Goal: Transaction & Acquisition: Purchase product/service

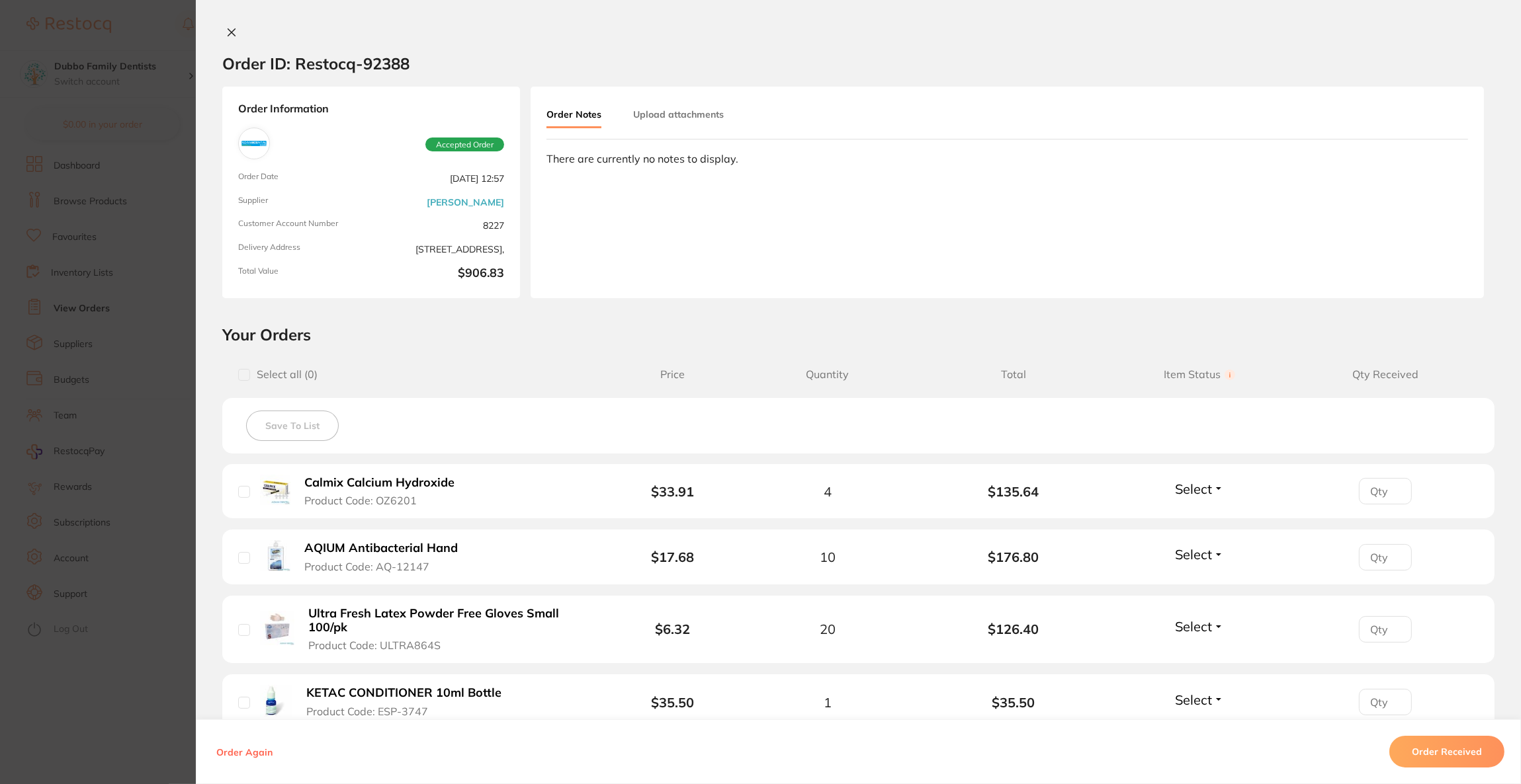
scroll to position [481, 0]
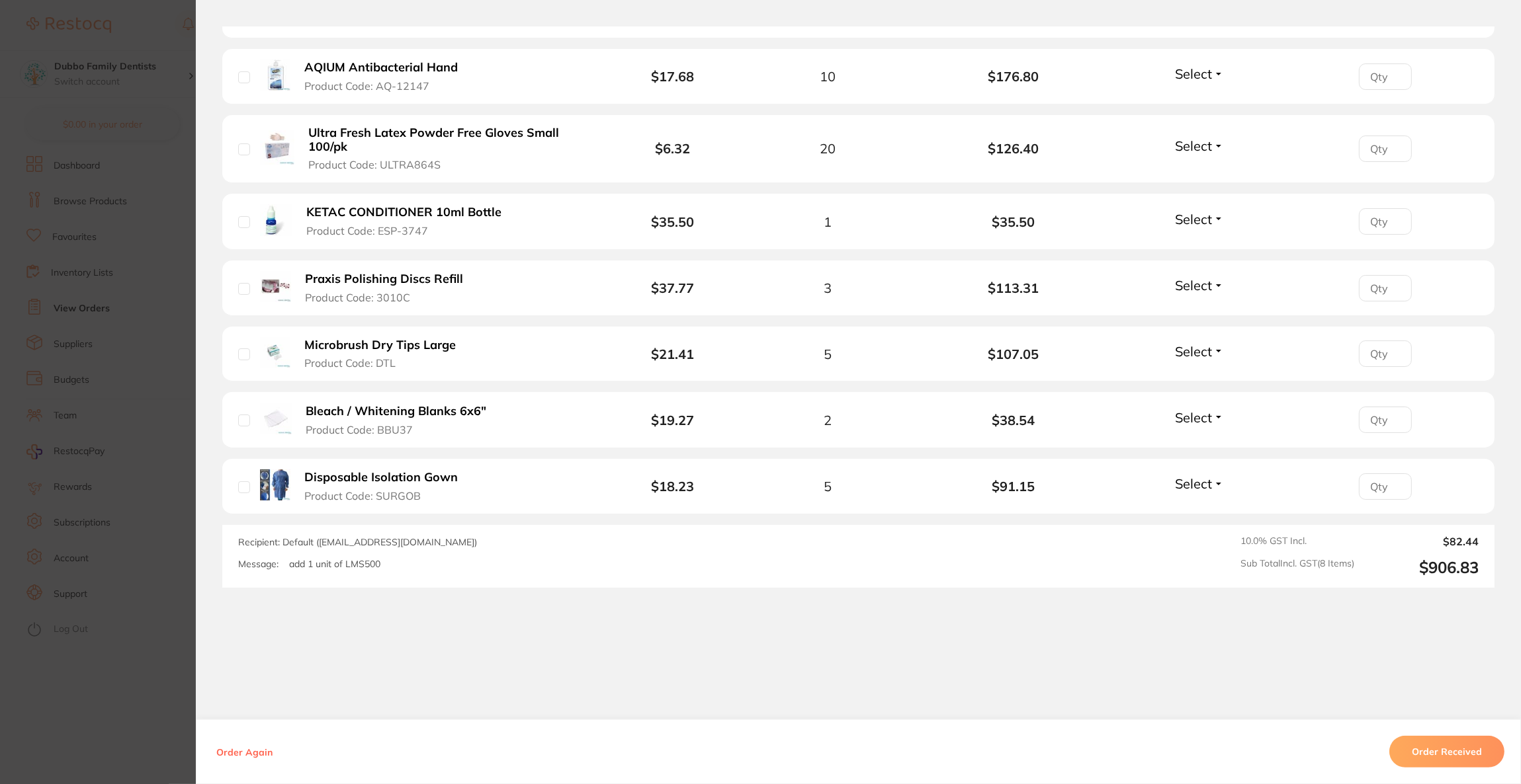
click at [145, 149] on section "Order ID: Restocq- 92388 Order Information Accepted Order Order Date [DATE] 12:…" at bounding box center [760, 392] width 1521 height 784
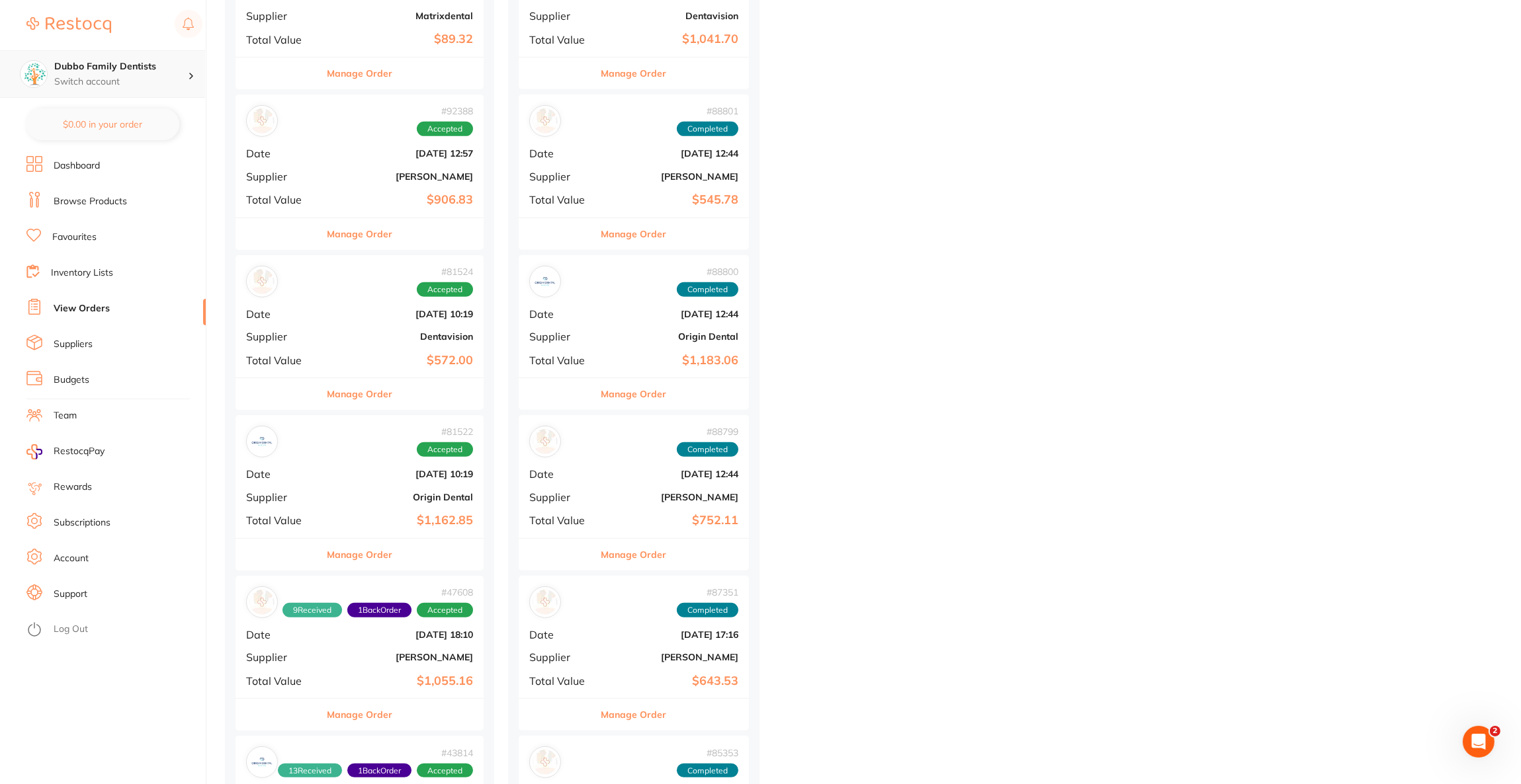
click at [168, 83] on p "Switch account" at bounding box center [121, 82] width 134 height 14
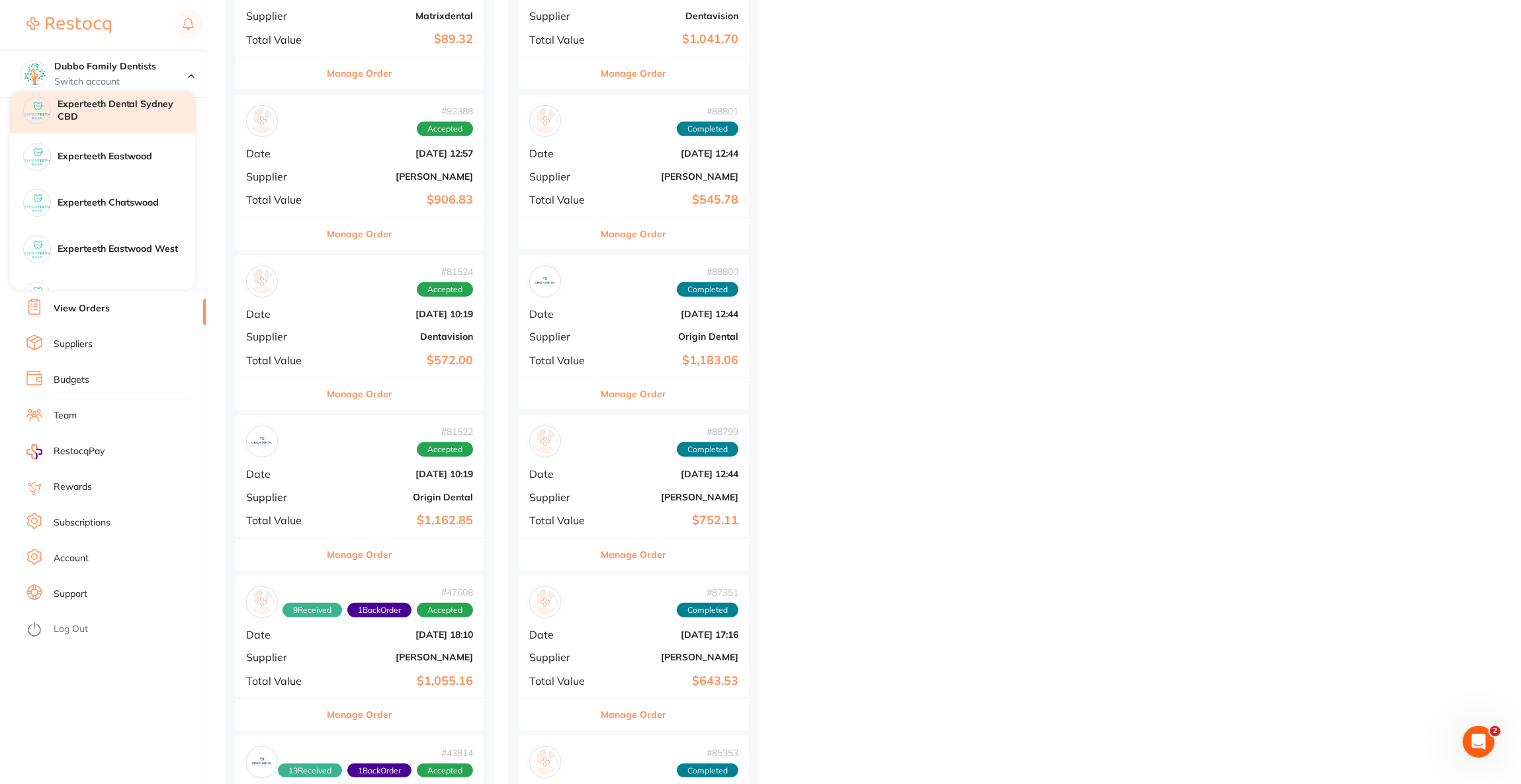
scroll to position [99, 0]
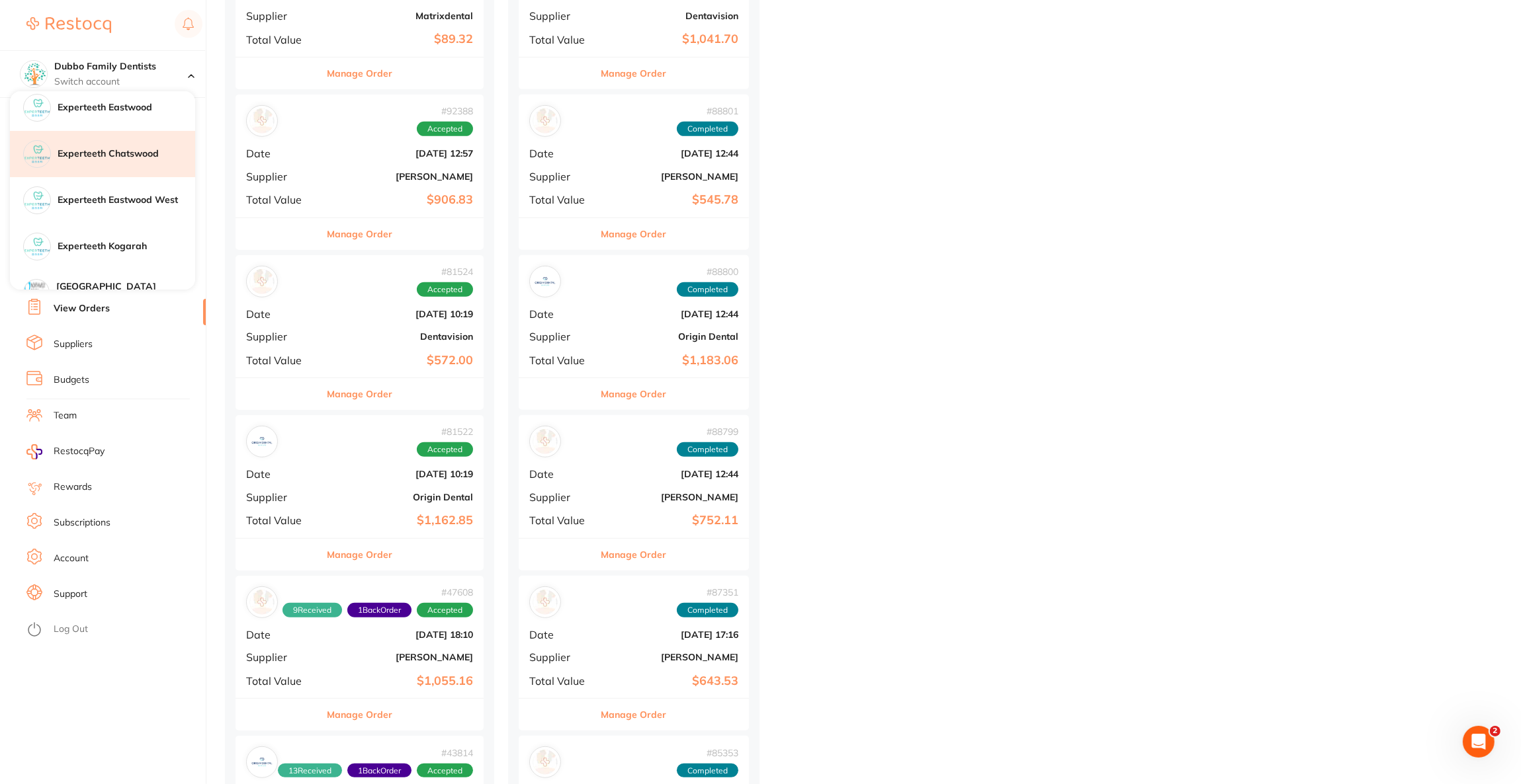
click at [158, 152] on h4 "Experteeth Chatswood" at bounding box center [126, 154] width 137 height 14
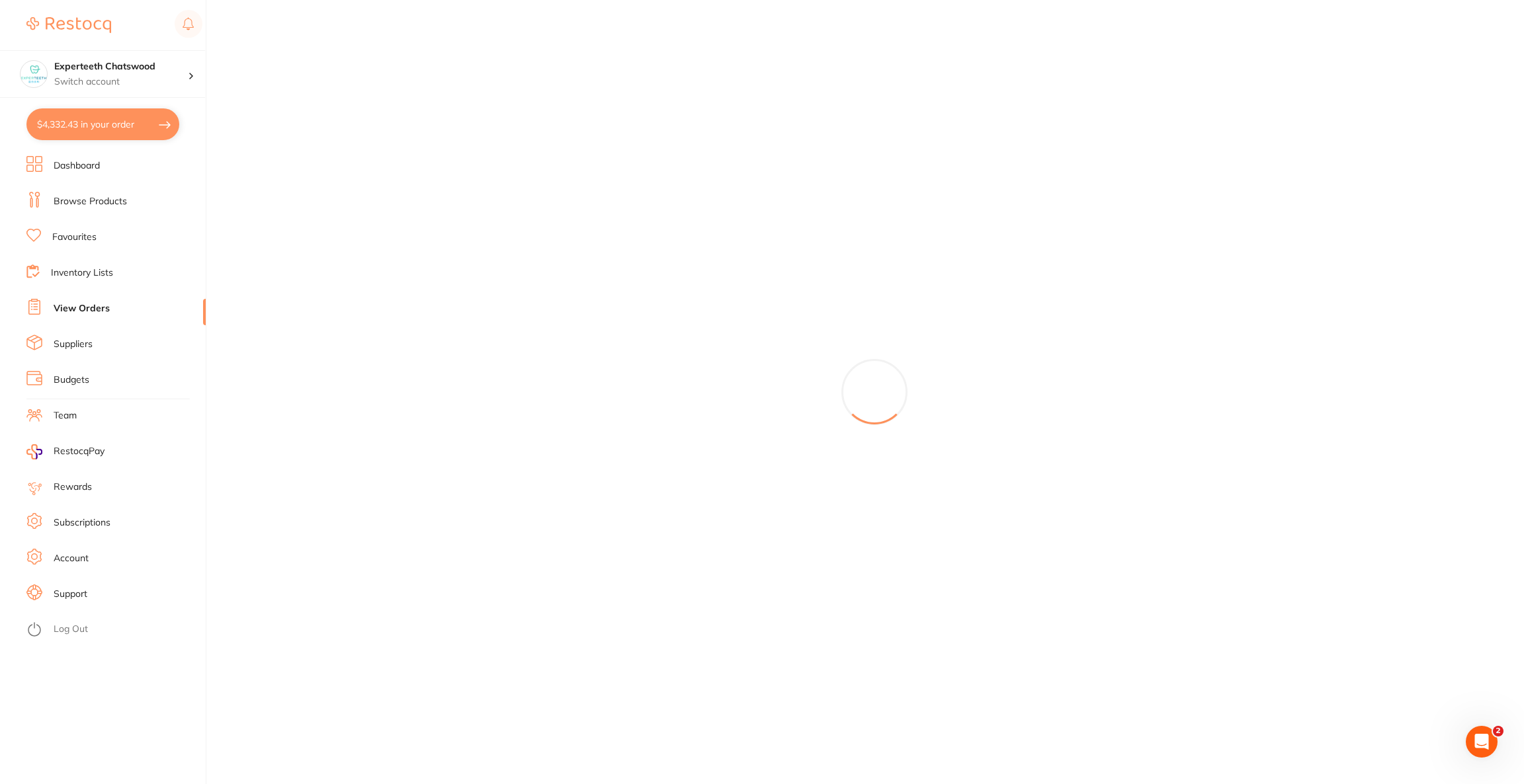
click at [166, 129] on button "$4,332.43 in your order" at bounding box center [103, 125] width 152 height 32
checkbox input "true"
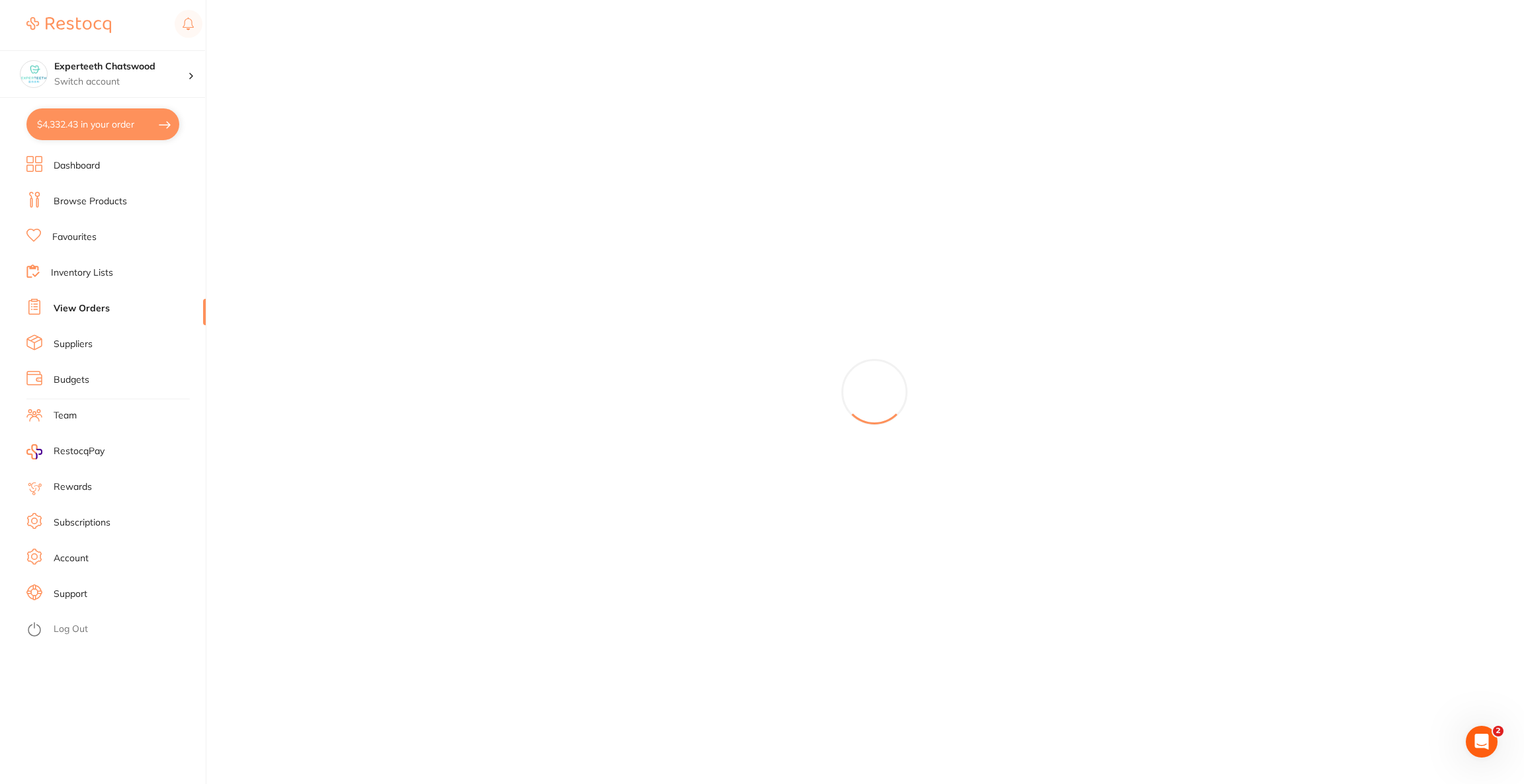
checkbox input "true"
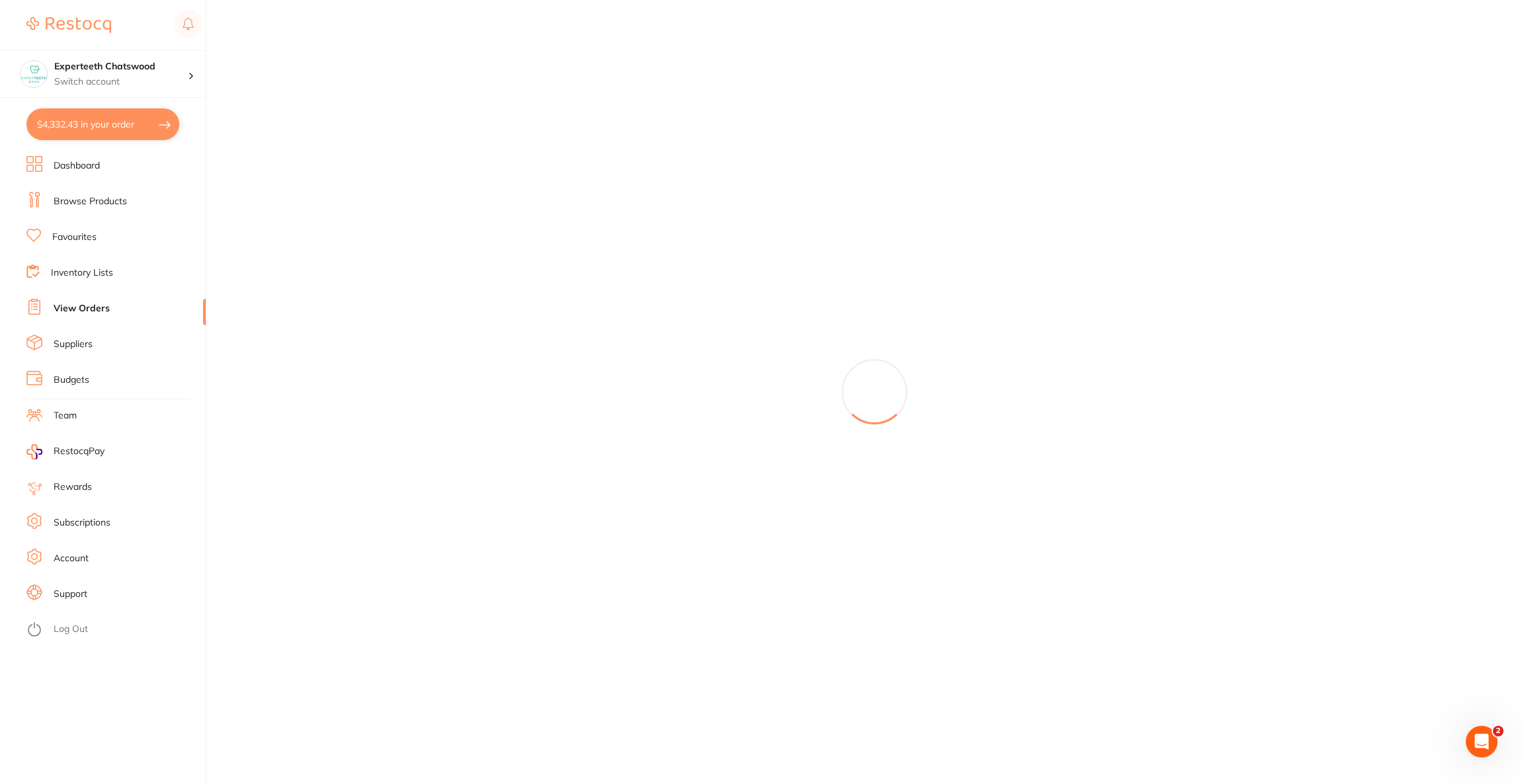
checkbox input "true"
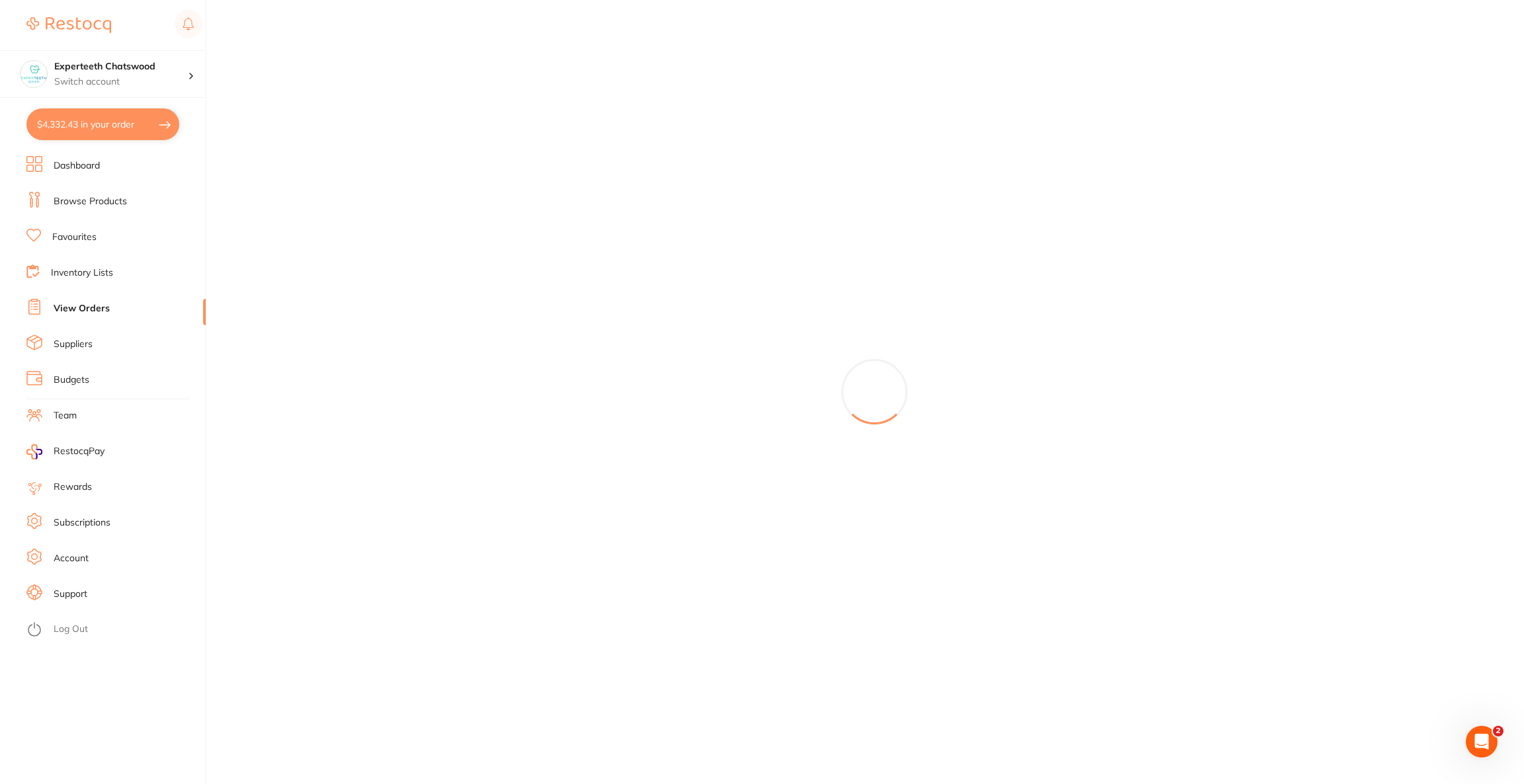
checkbox input "true"
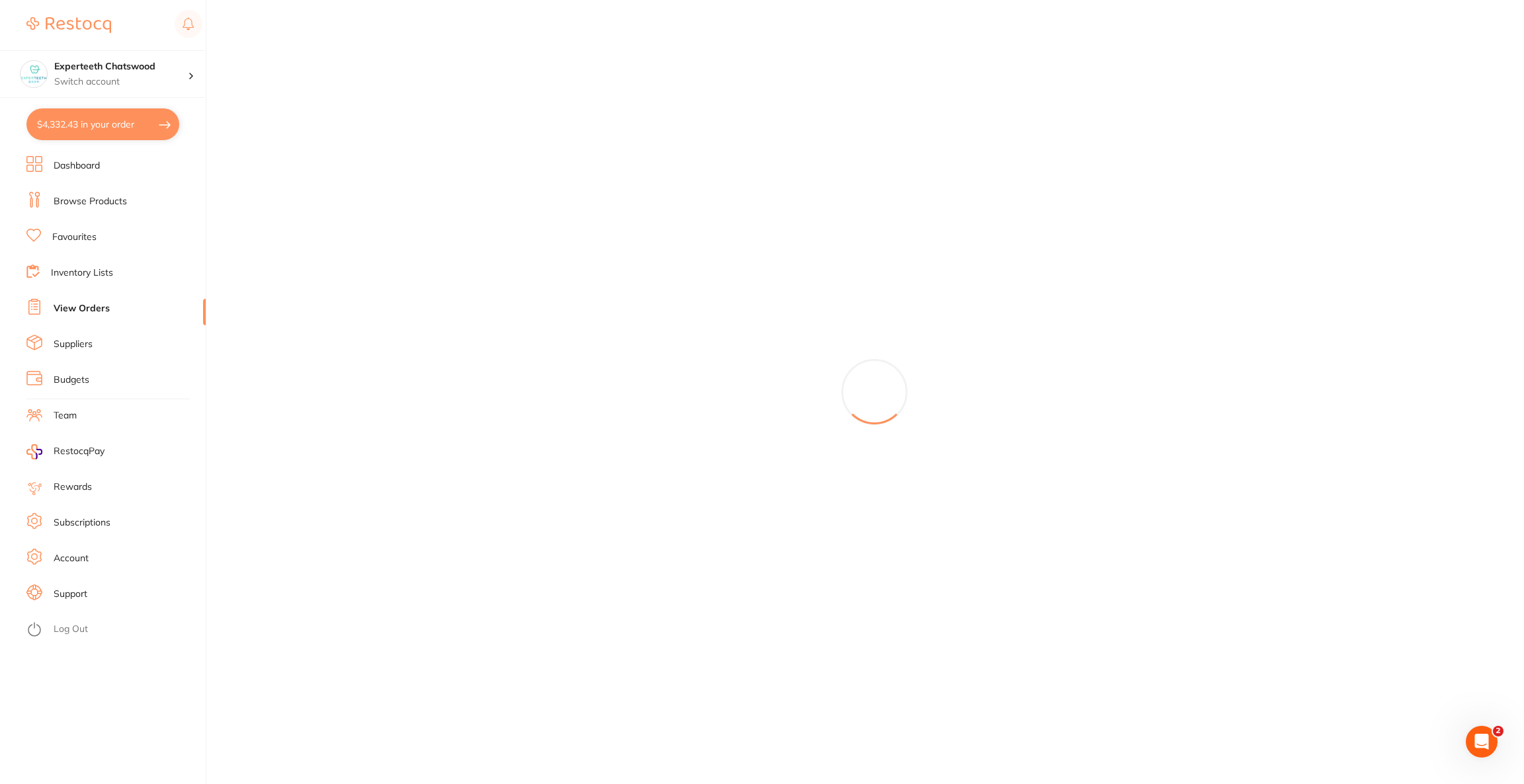
checkbox input "true"
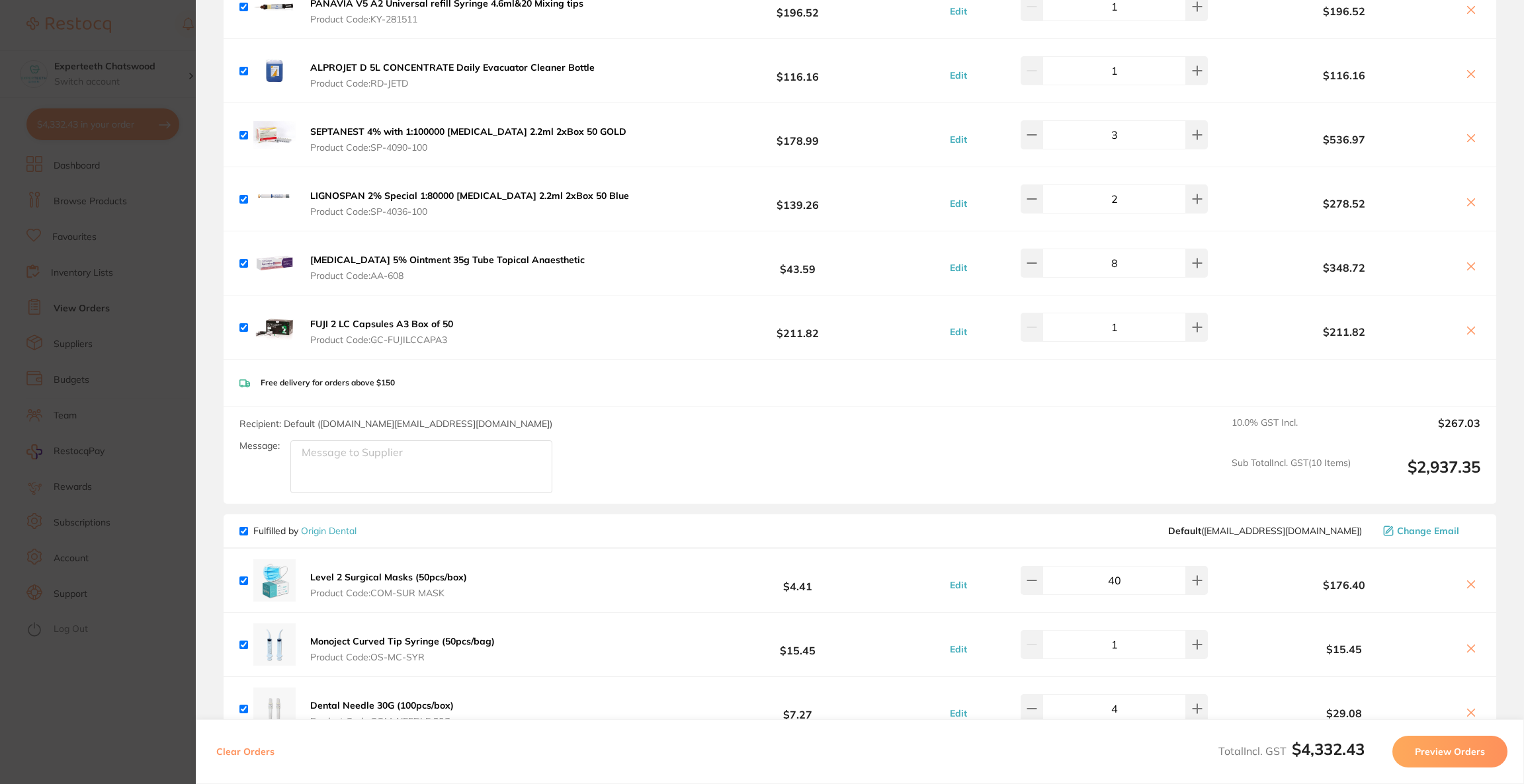
scroll to position [733, 0]
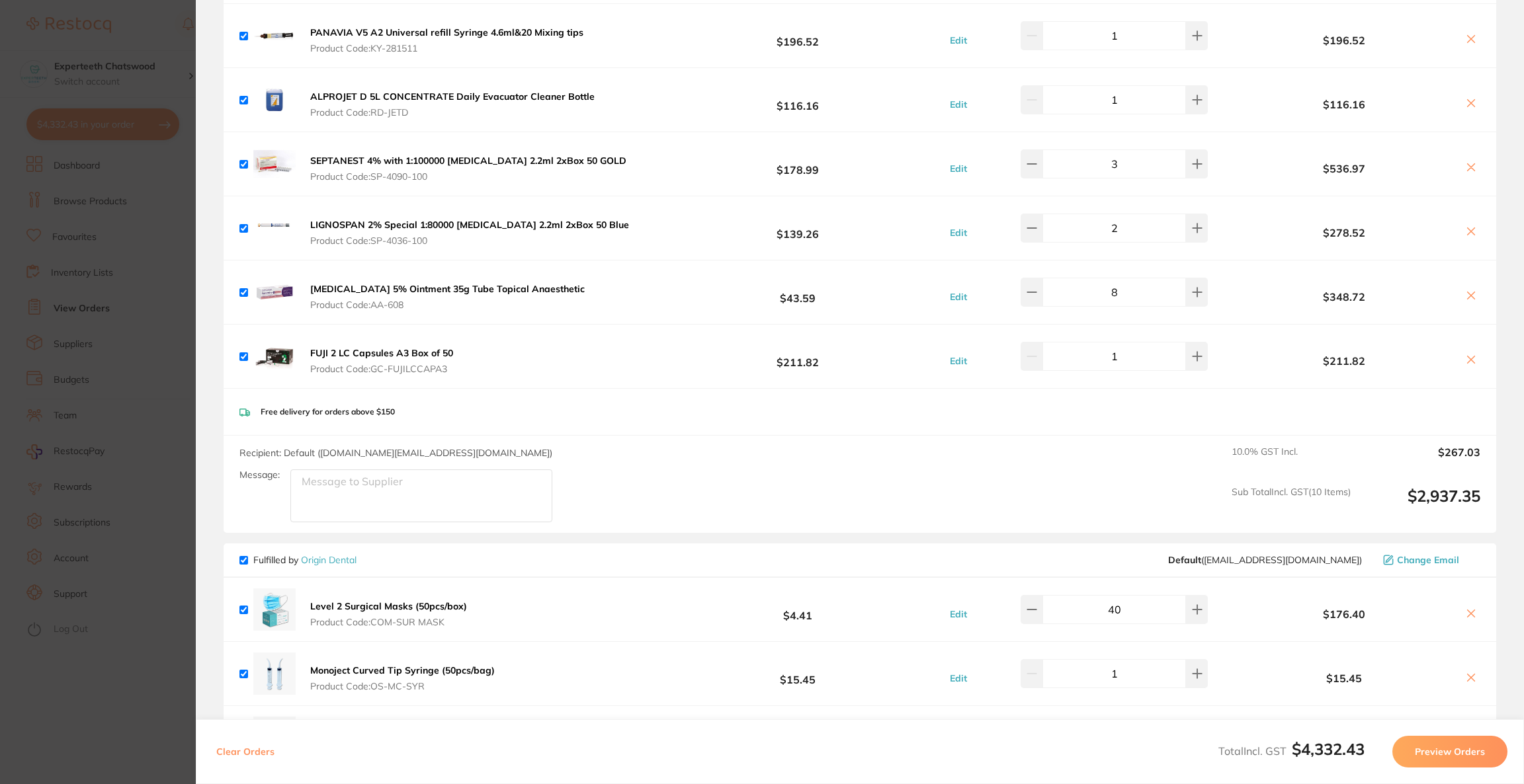
click at [34, 50] on section "Update RRP Set your pre negotiated price for this item. Item Agreed RRP (excl. …" at bounding box center [762, 392] width 1524 height 784
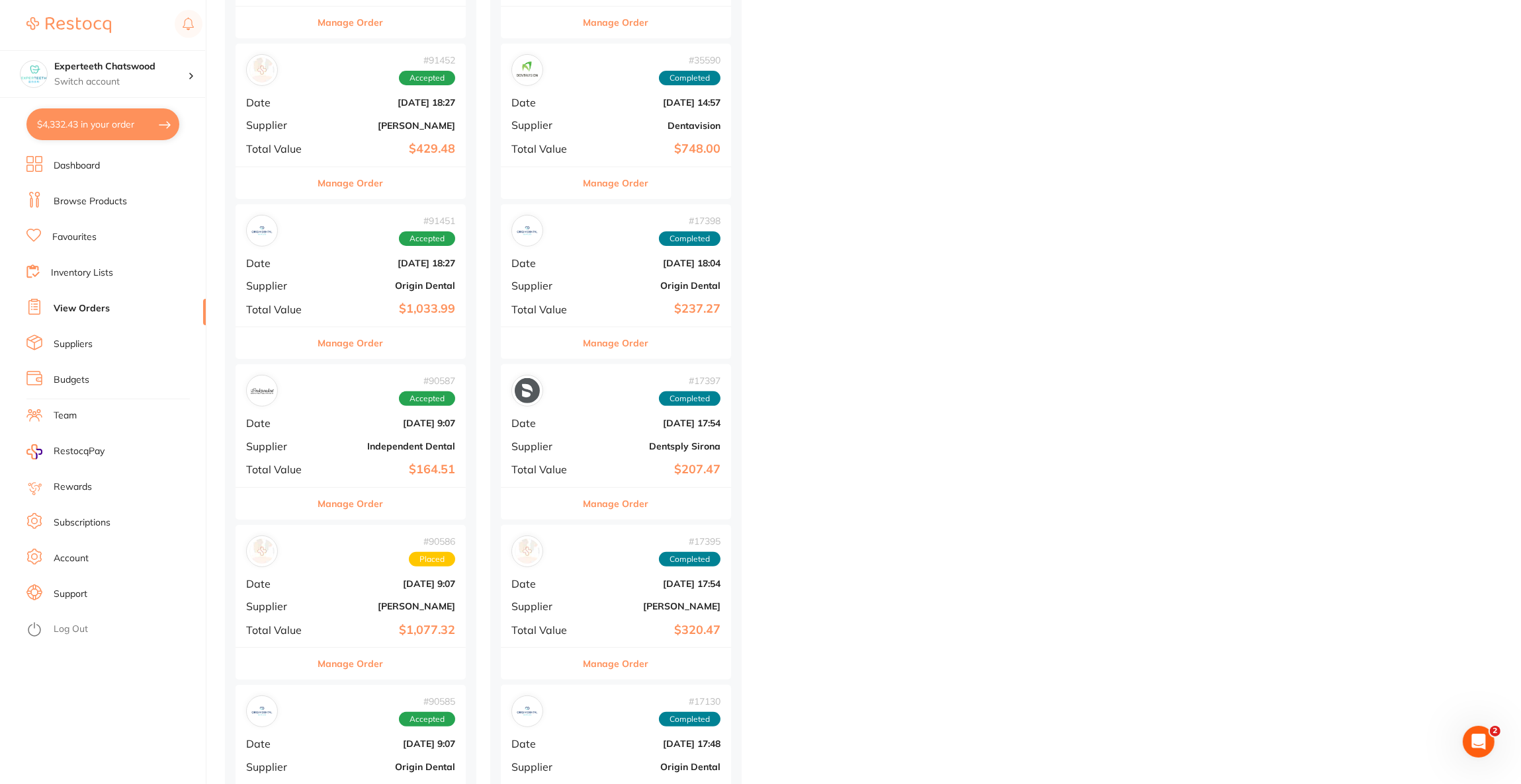
scroll to position [595, 0]
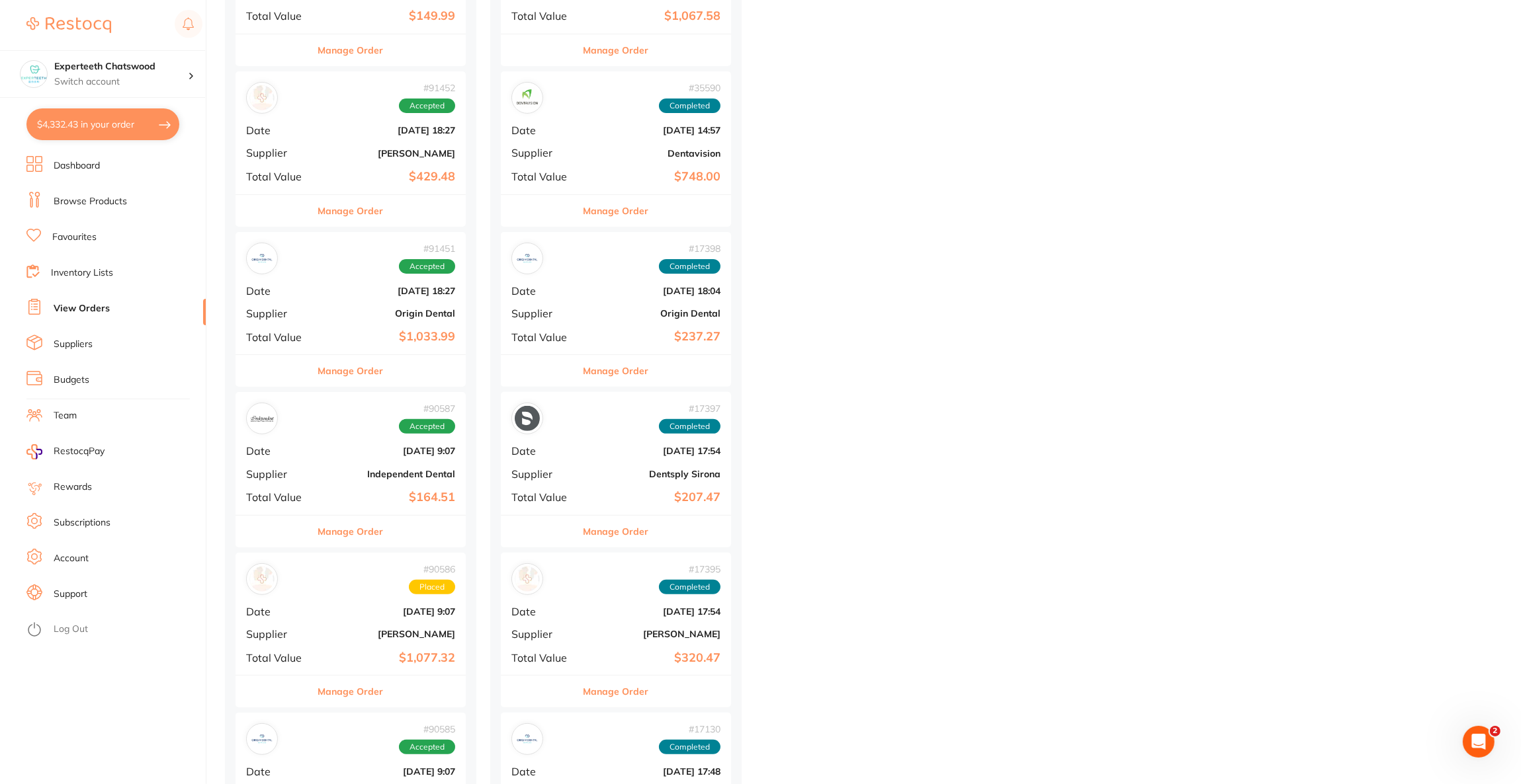
click at [115, 202] on link "Browse Products" at bounding box center [90, 202] width 73 height 14
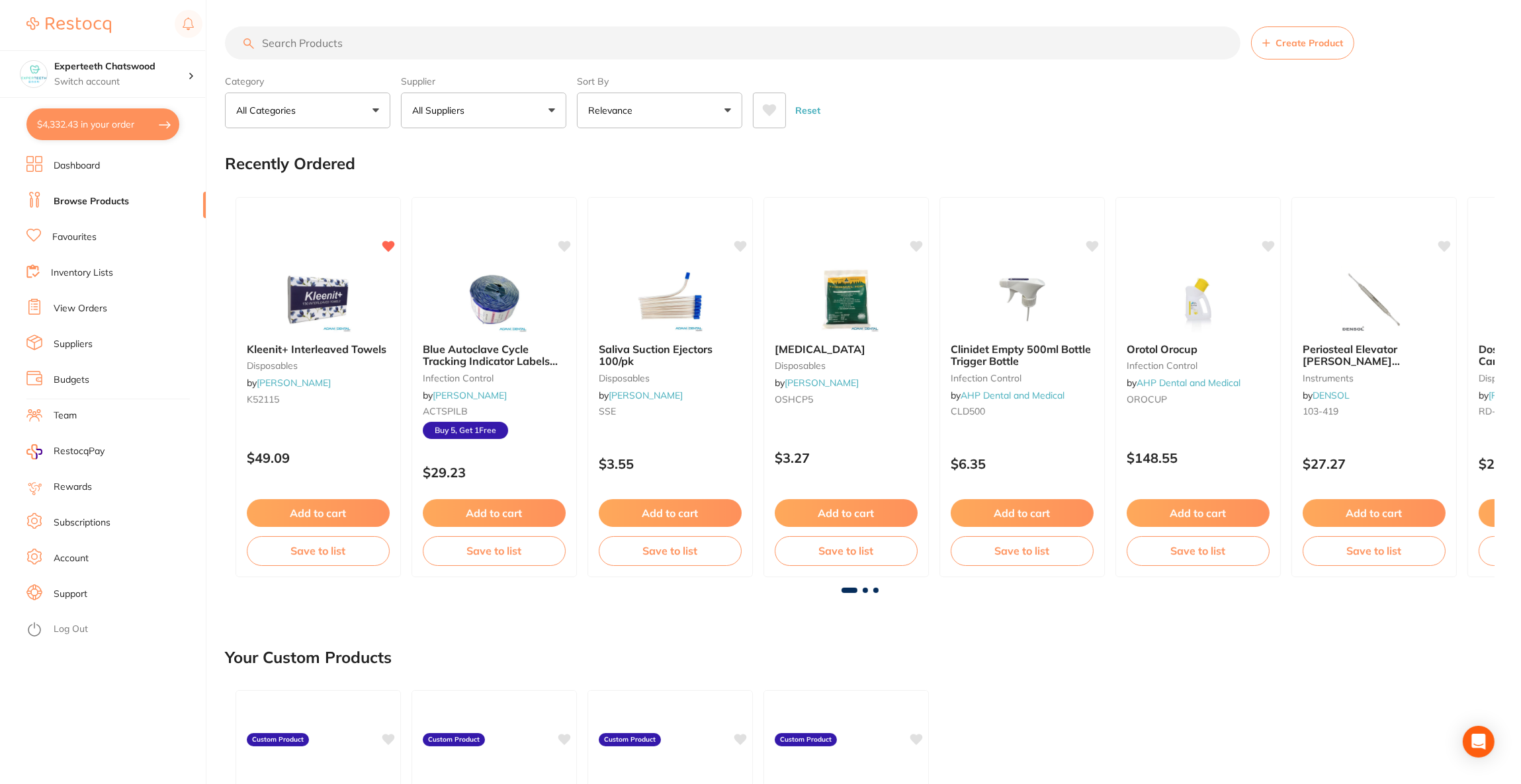
click at [366, 48] on input "search" at bounding box center [732, 43] width 1015 height 33
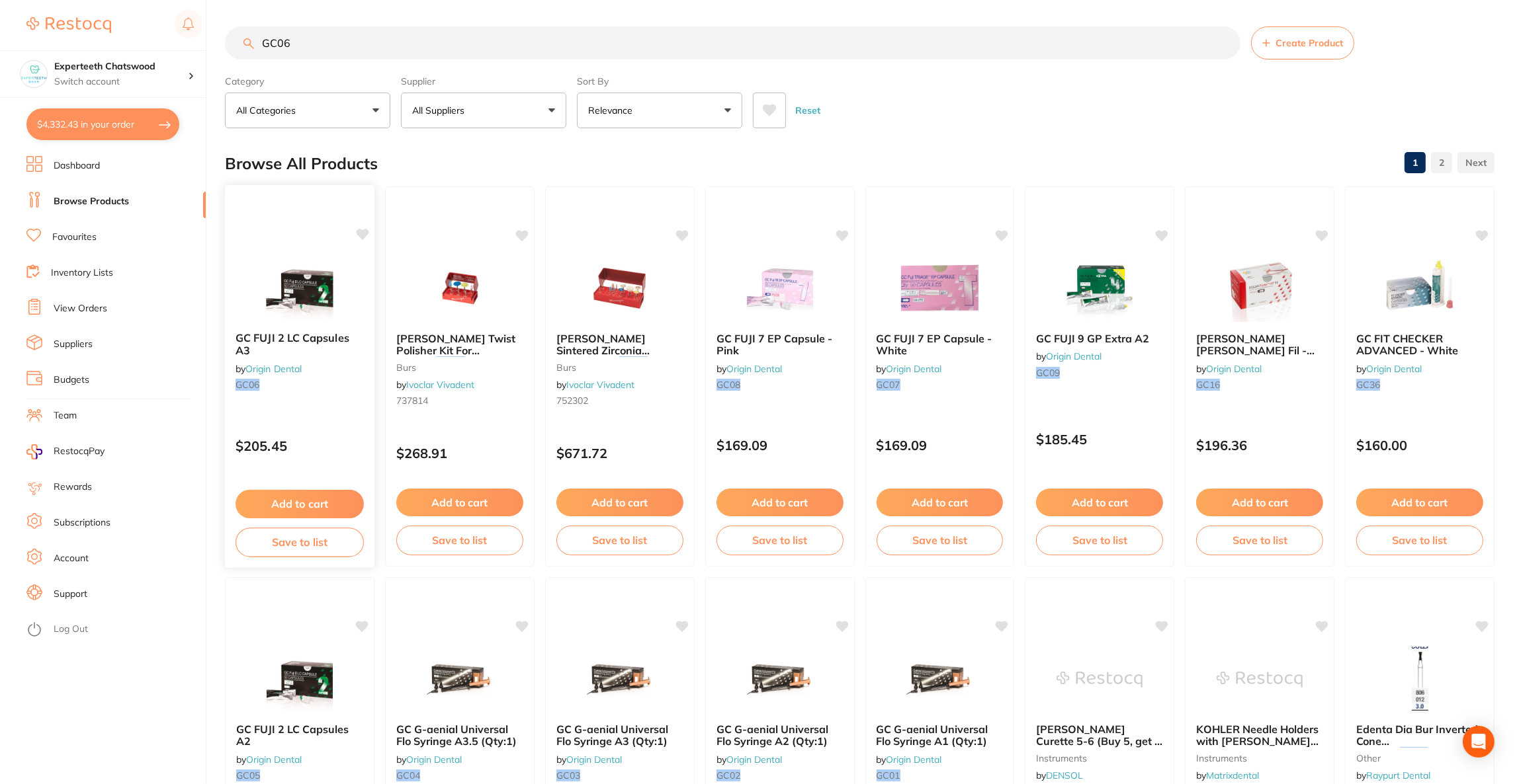
type input "GC06"
click at [291, 229] on div "GC FUJI 2 LC Capsules A3 by Origin Dental GC06 $205.45 Add to cart Save to list" at bounding box center [300, 376] width 151 height 384
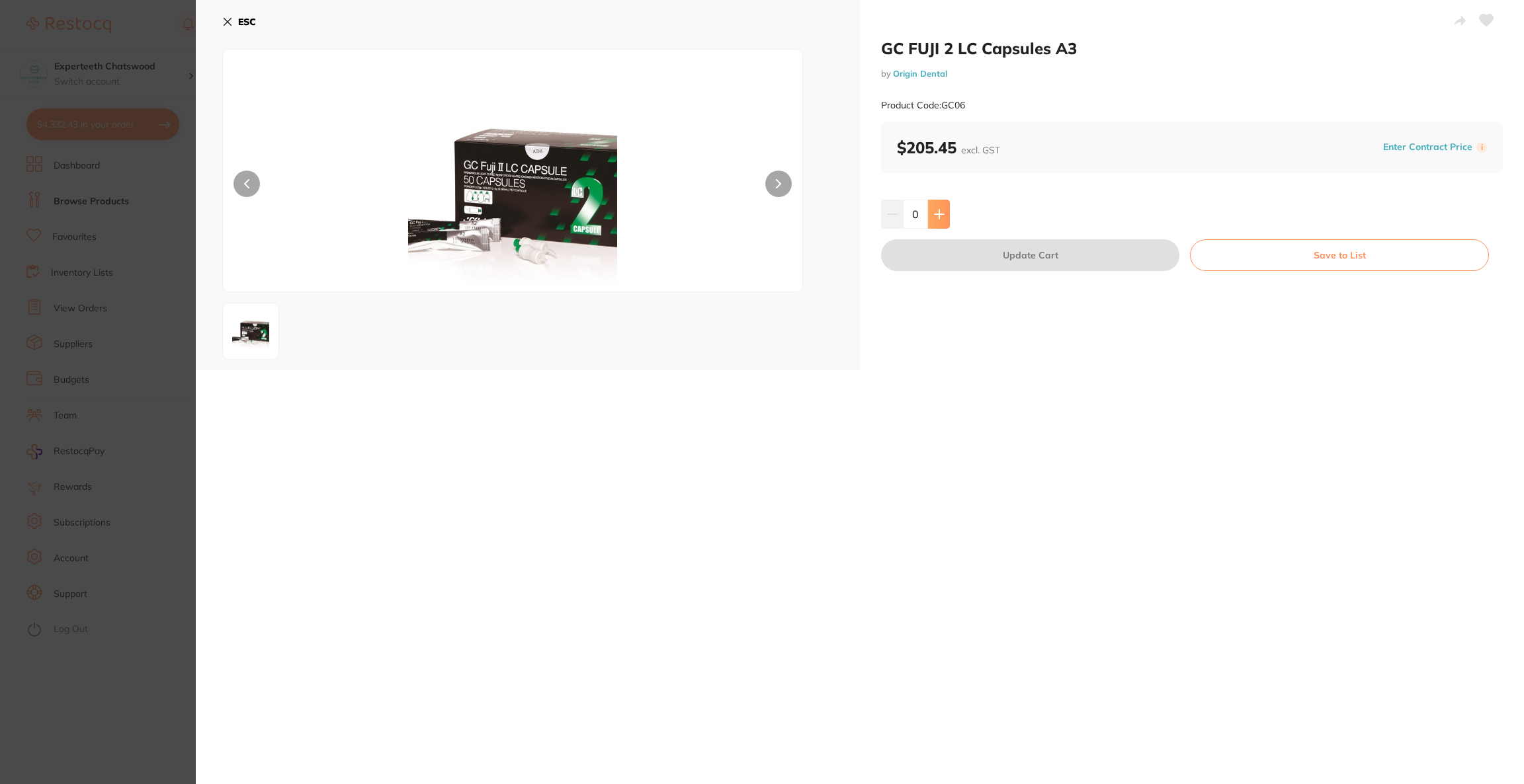
click at [931, 214] on button at bounding box center [938, 214] width 22 height 29
type input "1"
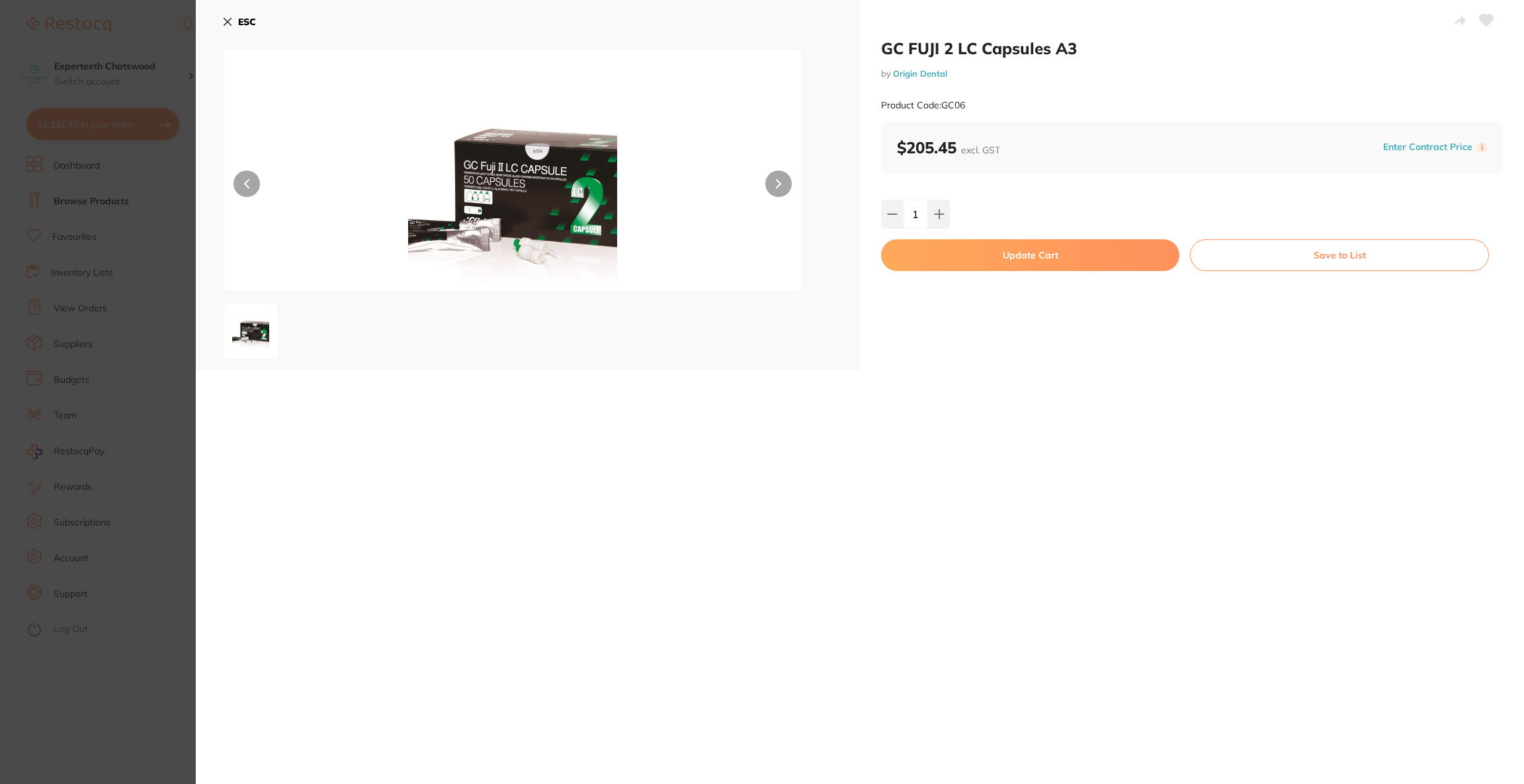
click at [922, 247] on button "Update Cart" at bounding box center [1030, 255] width 298 height 32
checkbox input "false"
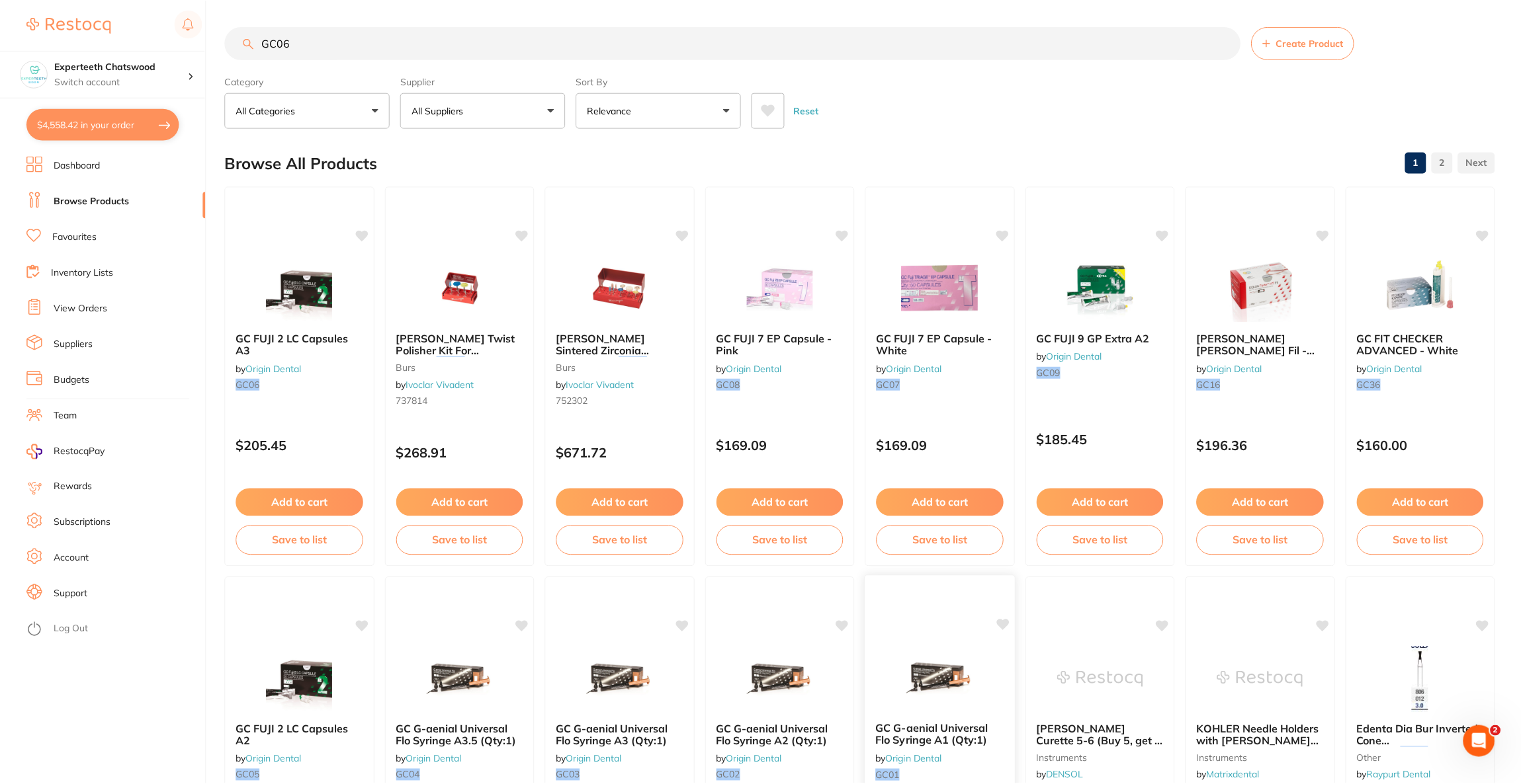
scroll to position [595, 0]
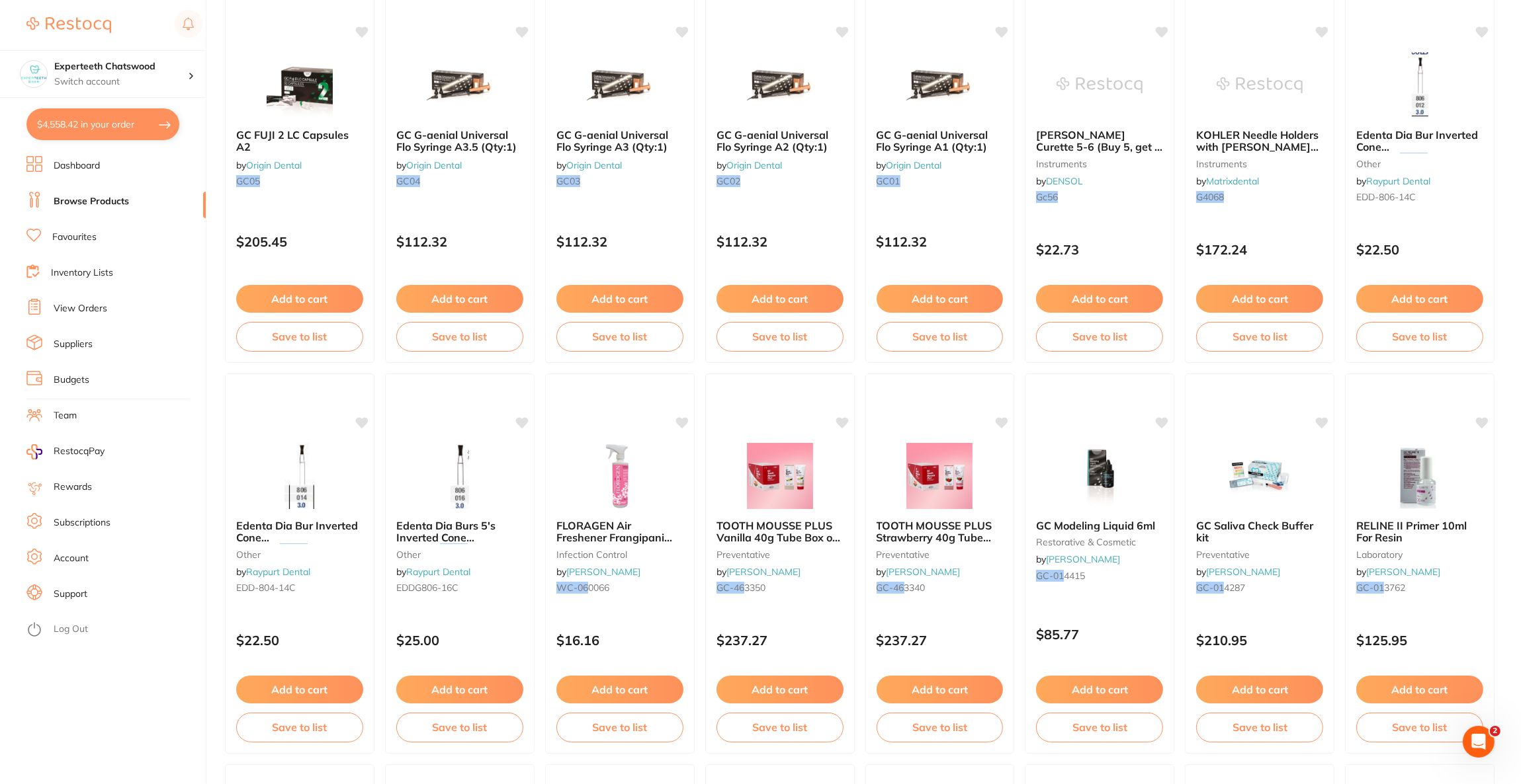
click at [134, 120] on button "$4,558.42 in your order" at bounding box center [103, 125] width 152 height 32
checkbox input "true"
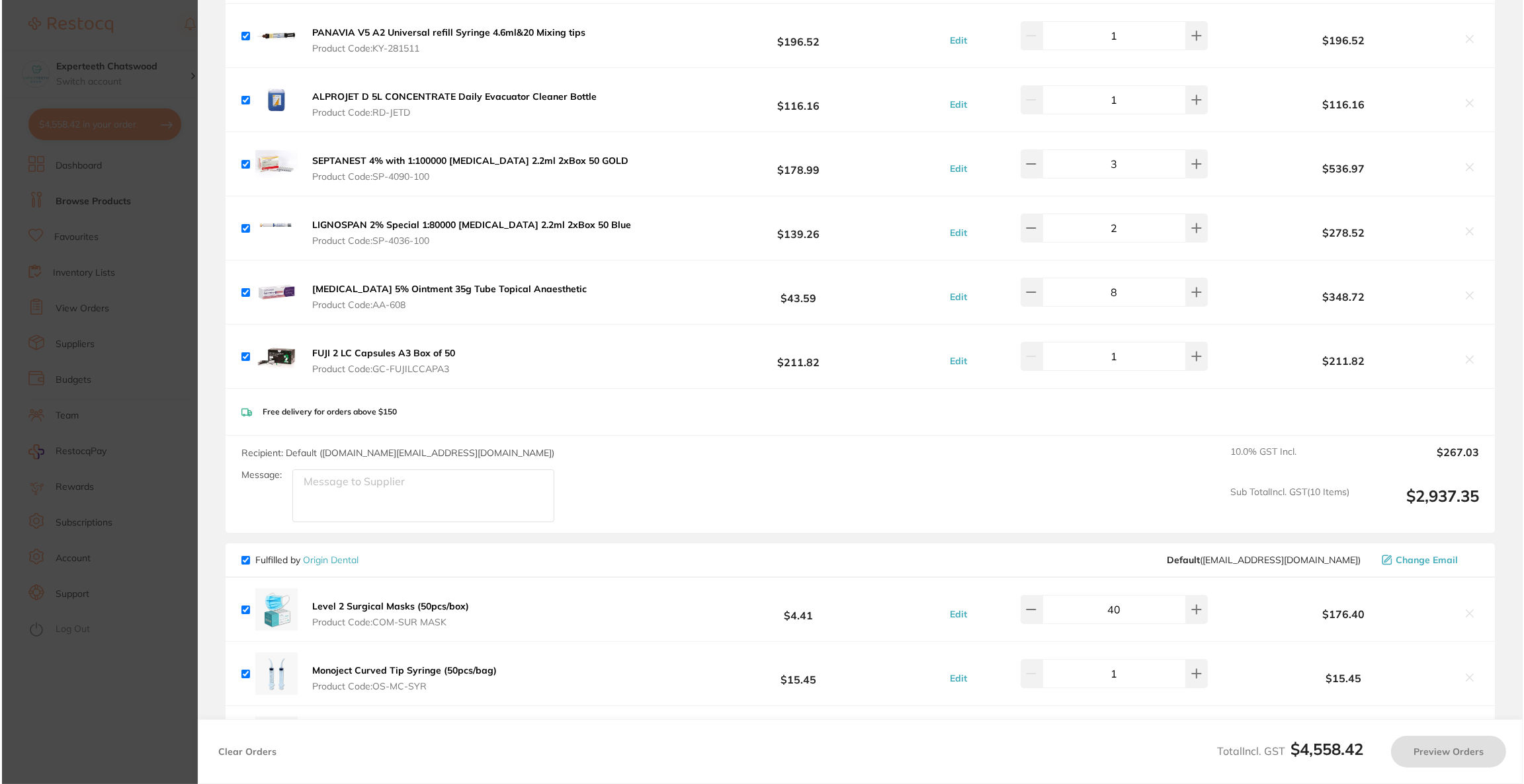
scroll to position [0, 0]
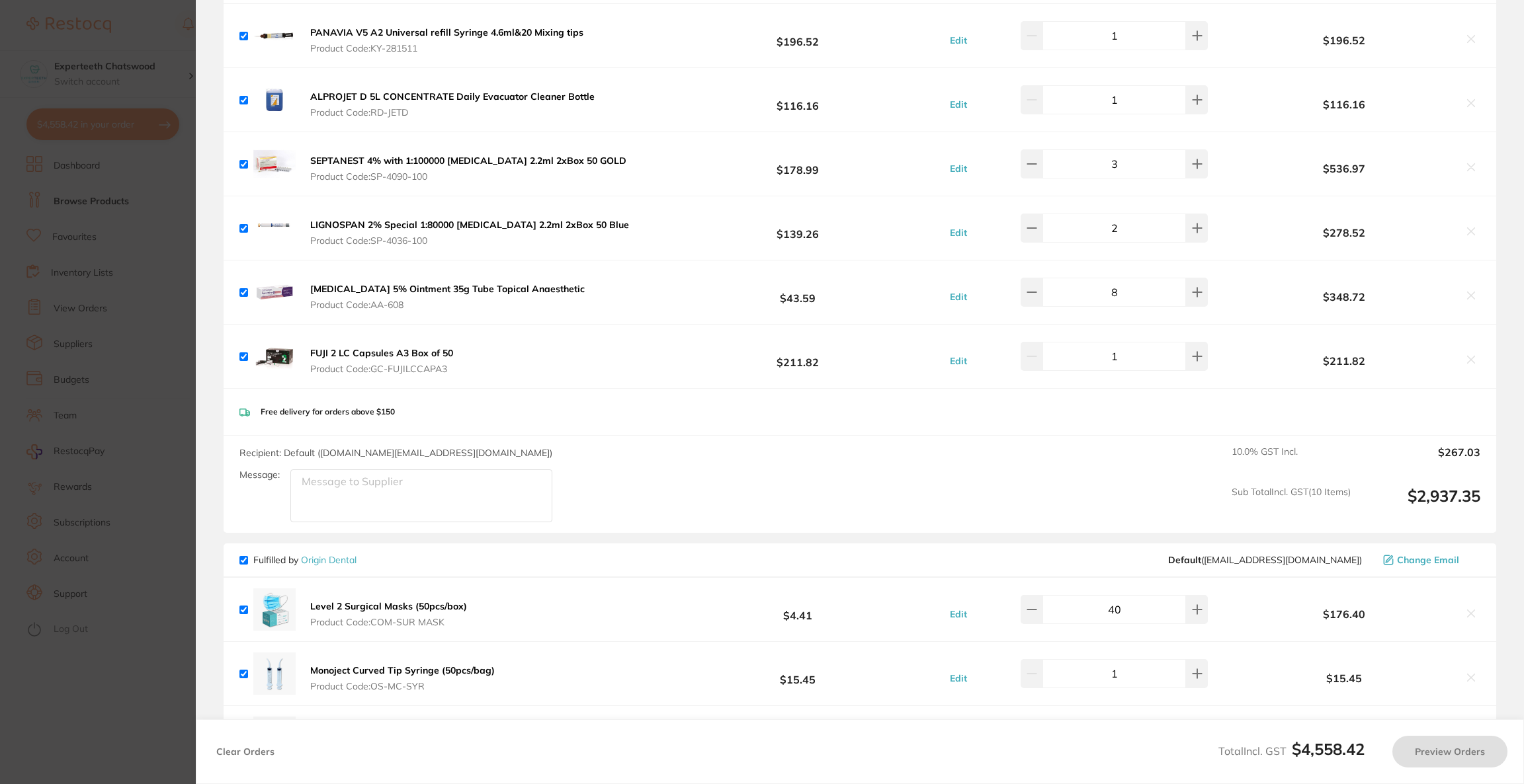
checkbox input "true"
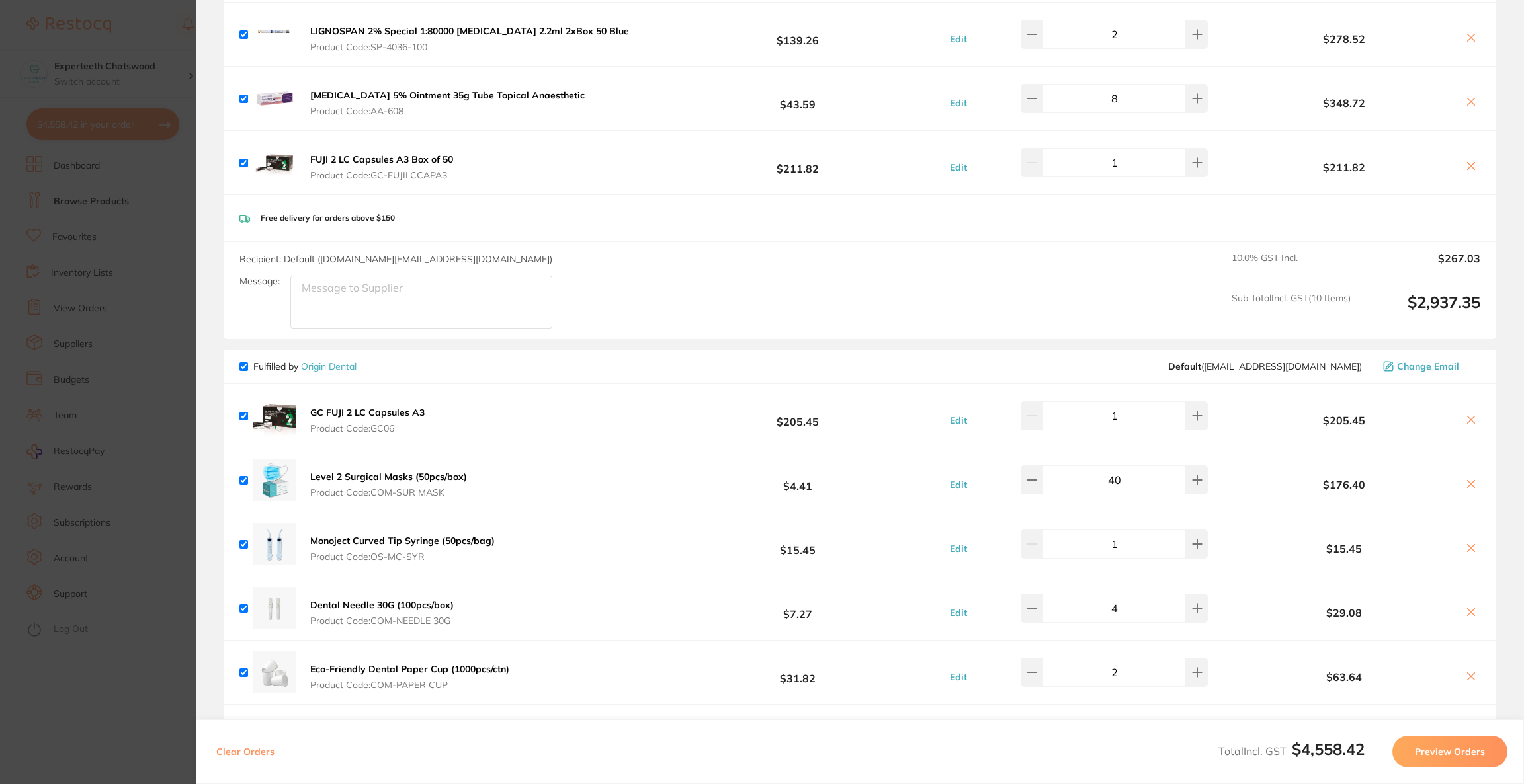
scroll to position [931, 0]
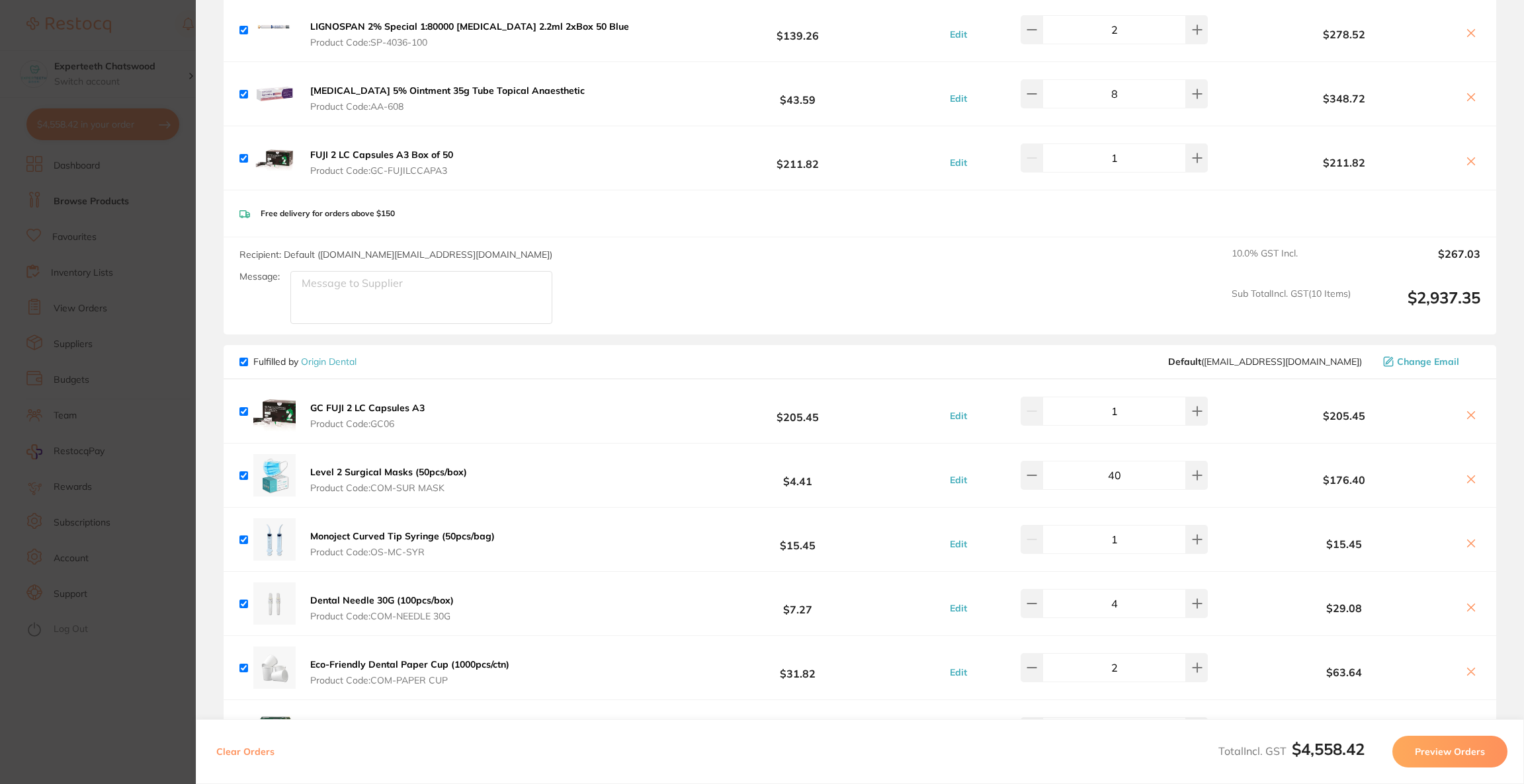
click at [1467, 162] on icon at bounding box center [1471, 161] width 8 height 8
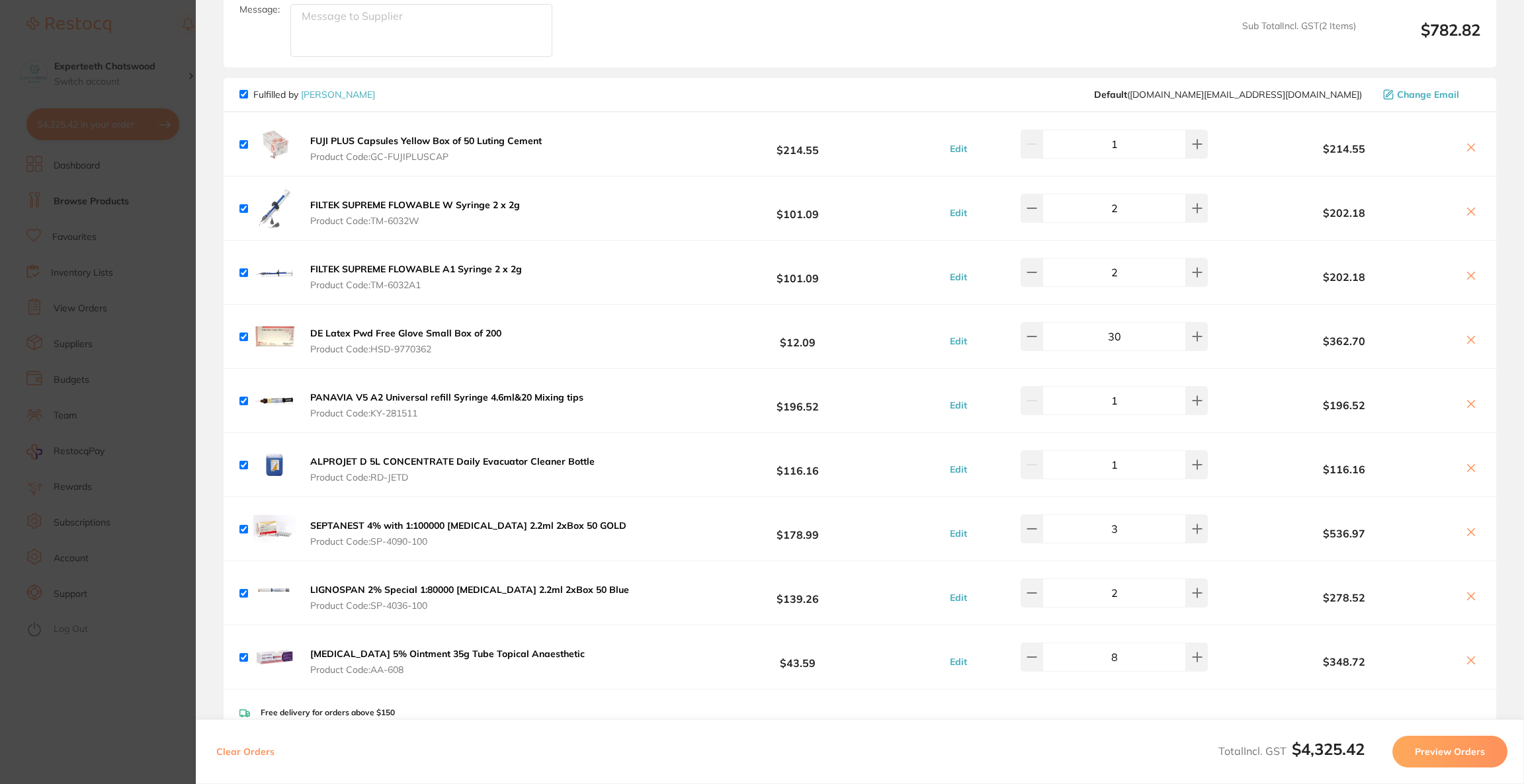
scroll to position [336, 0]
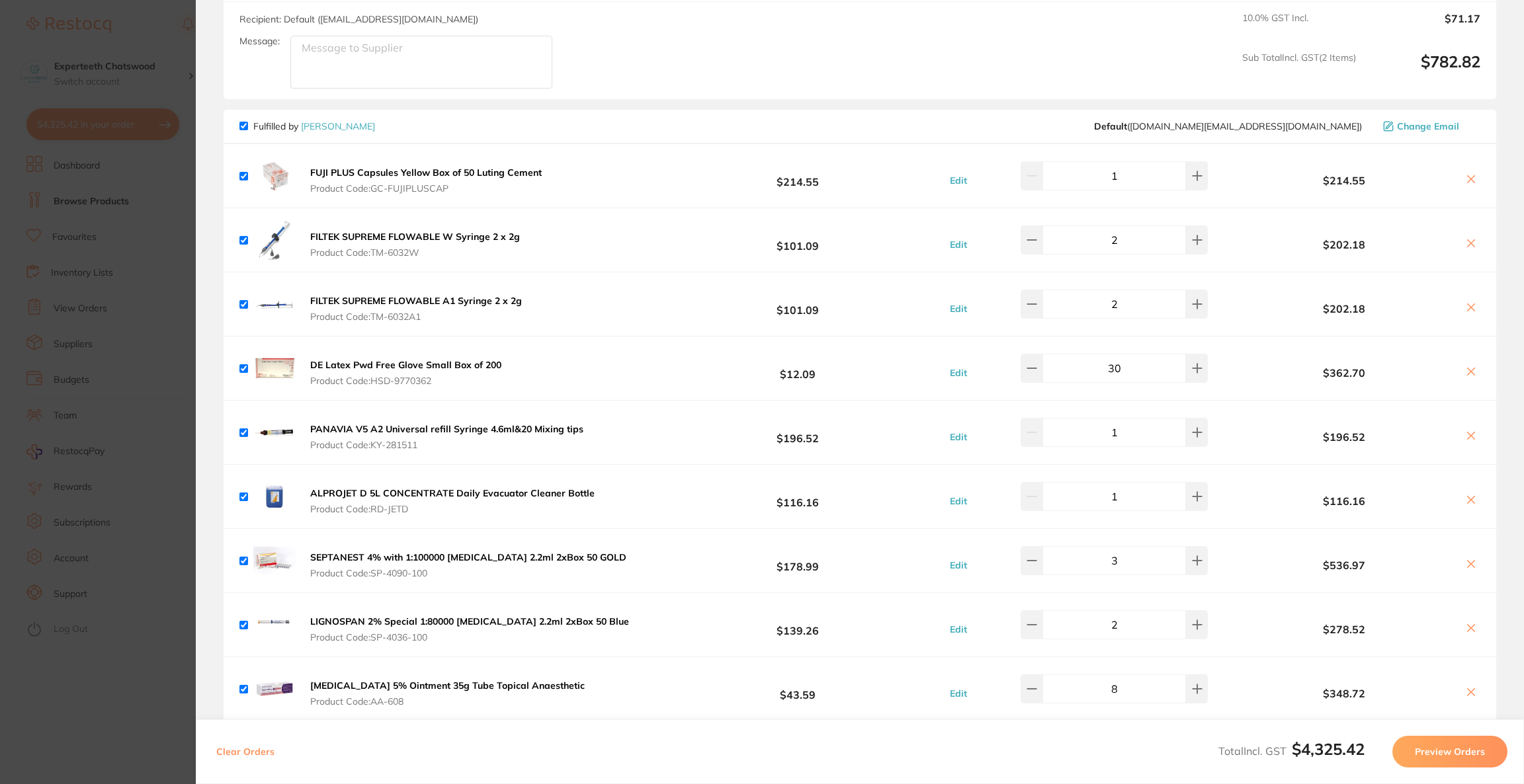
click at [1462, 308] on button at bounding box center [1471, 309] width 19 height 14
checkbox input "false"
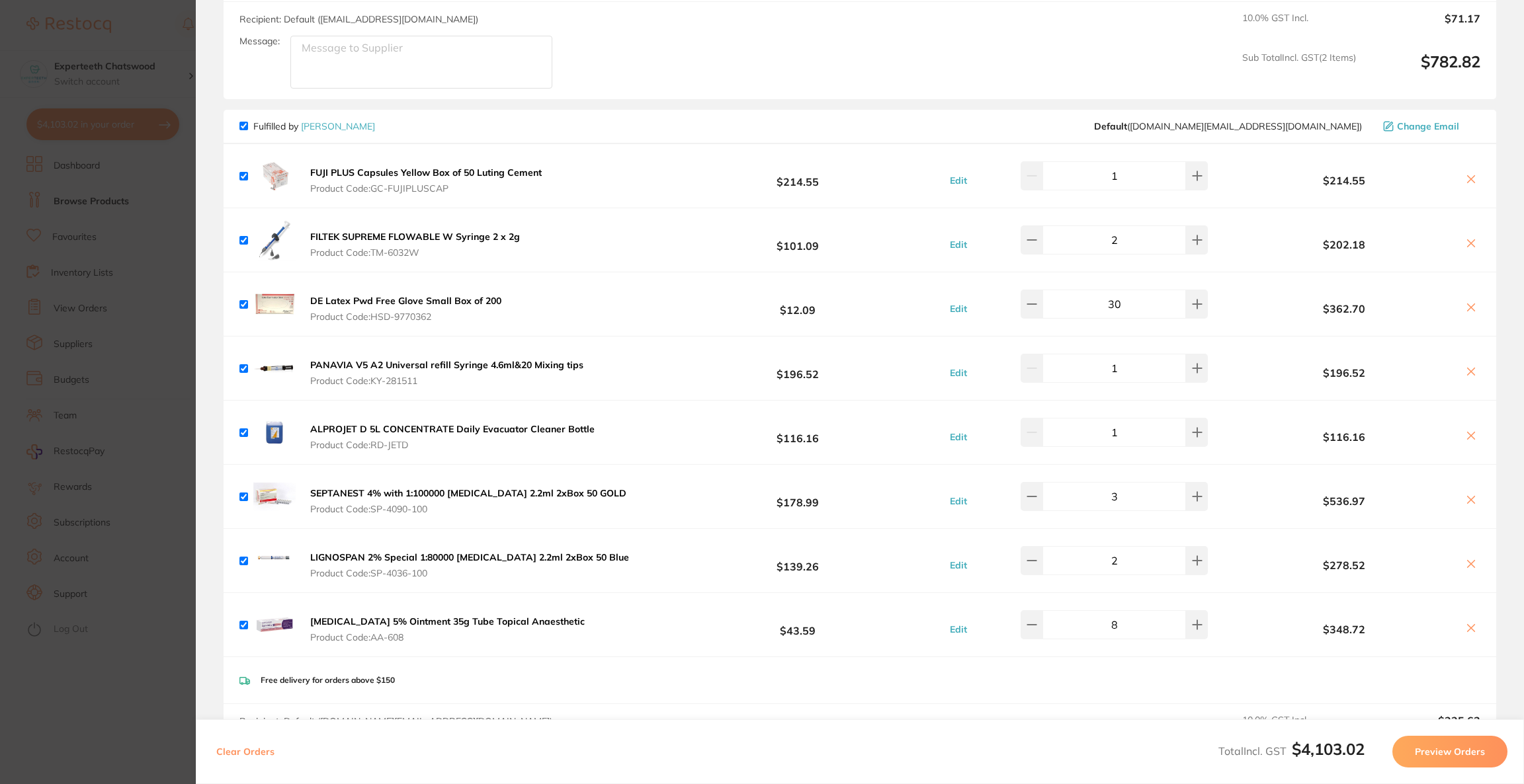
click at [152, 281] on section "Update RRP Set your pre negotiated price for this item. Item Agreed RRP (excl. …" at bounding box center [762, 392] width 1524 height 784
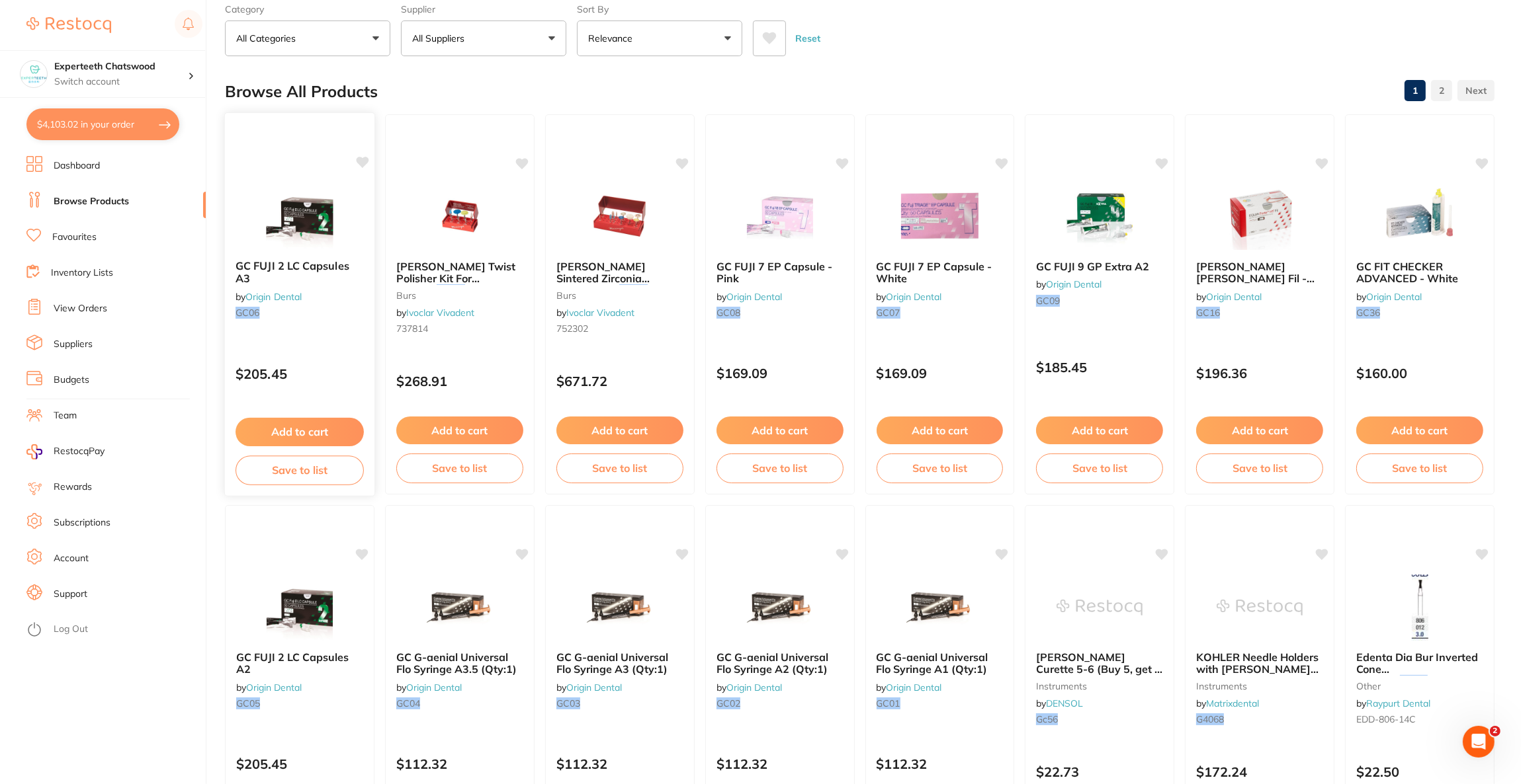
scroll to position [0, 0]
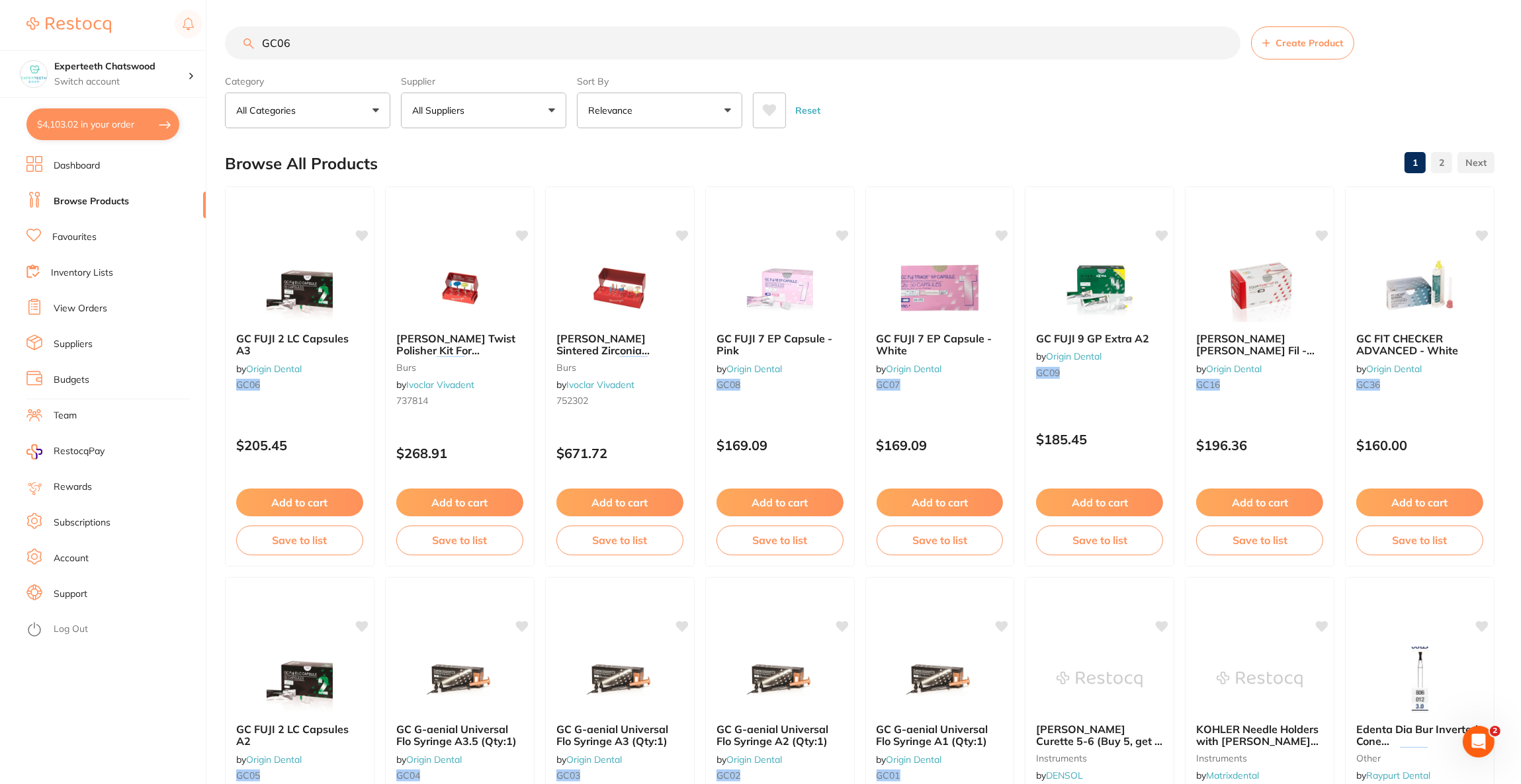
drag, startPoint x: 351, startPoint y: 55, endPoint x: 153, endPoint y: 27, distance: 200.0
click at [152, 27] on div "$4,103.02 Experteeth Chatswood Switch account Riaz Dental Surgery Experteeth De…" at bounding box center [760, 392] width 1521 height 784
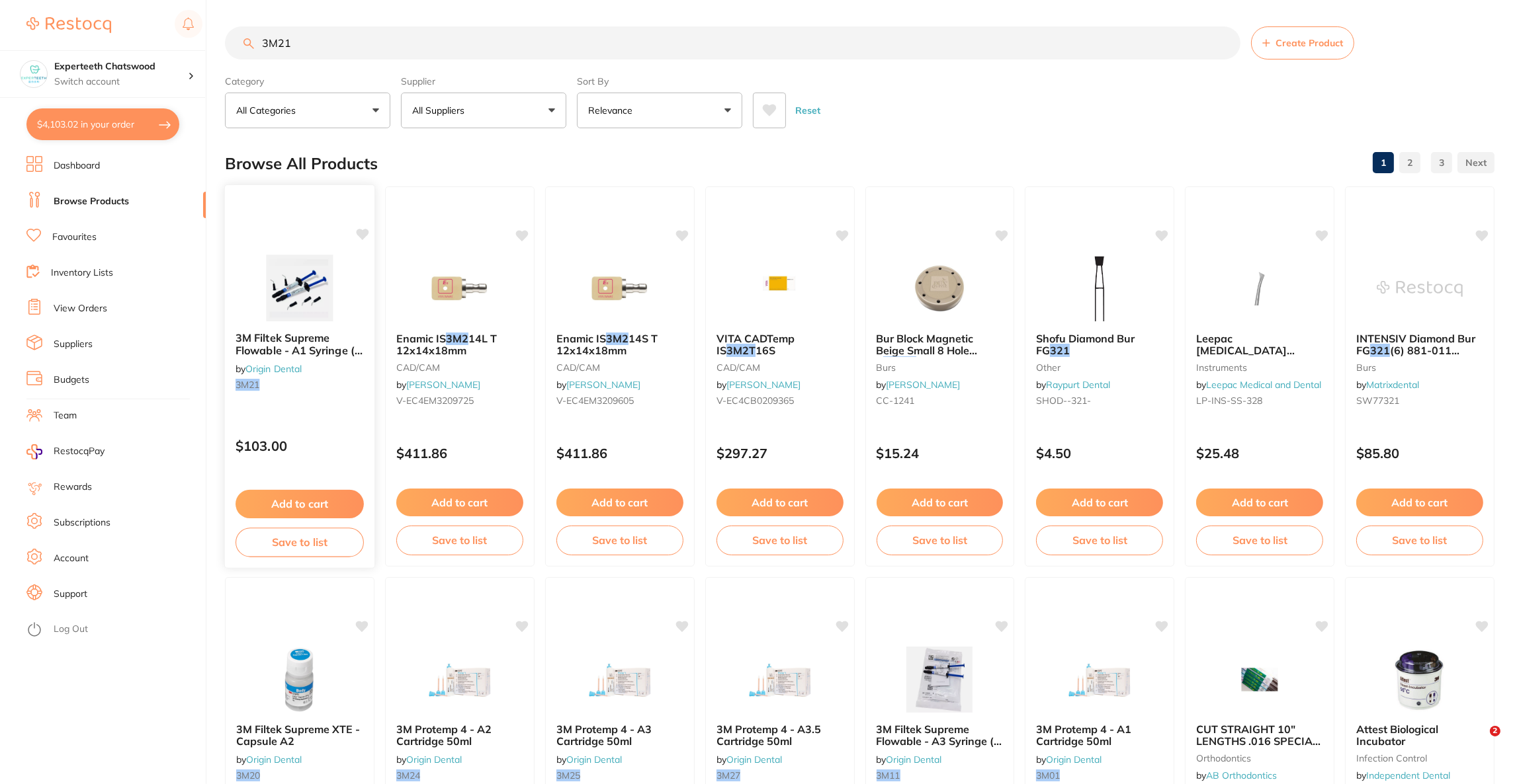
type input "3M21"
click at [322, 217] on div at bounding box center [300, 201] width 149 height 34
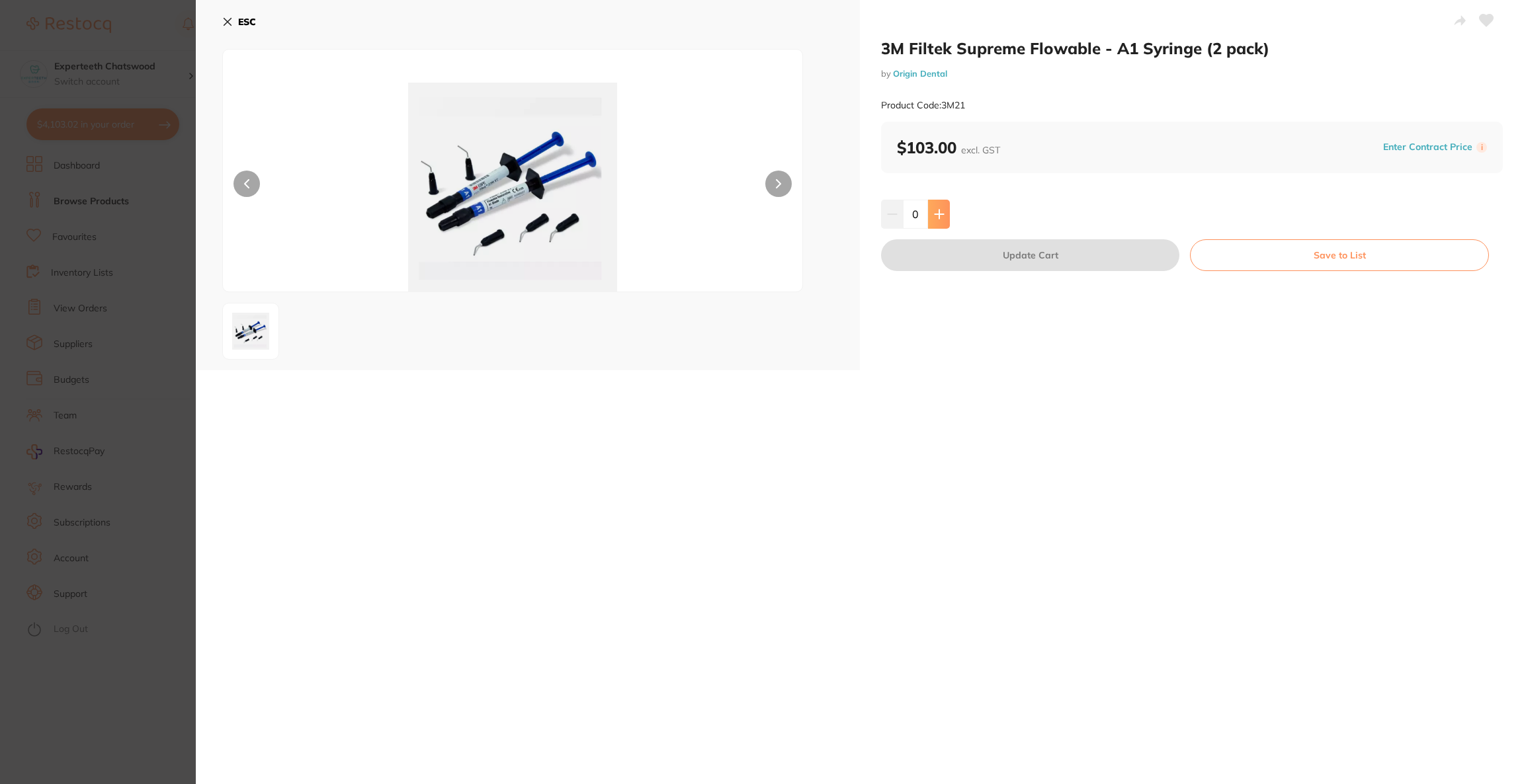
click at [928, 217] on button at bounding box center [938, 214] width 22 height 29
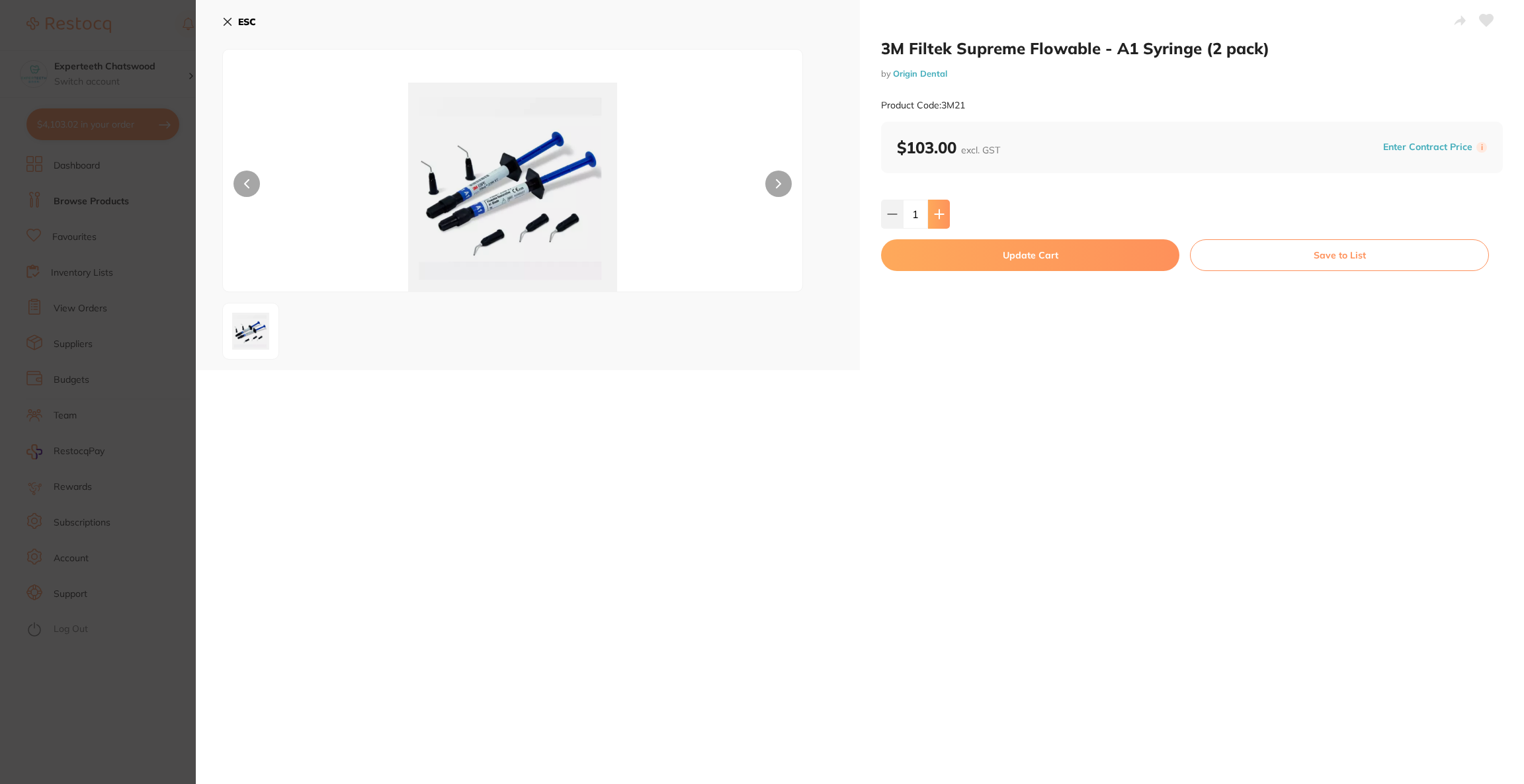
click at [928, 217] on button at bounding box center [938, 214] width 22 height 29
type input "2"
click at [923, 262] on button "Update Cart" at bounding box center [1030, 255] width 298 height 32
checkbox input "true"
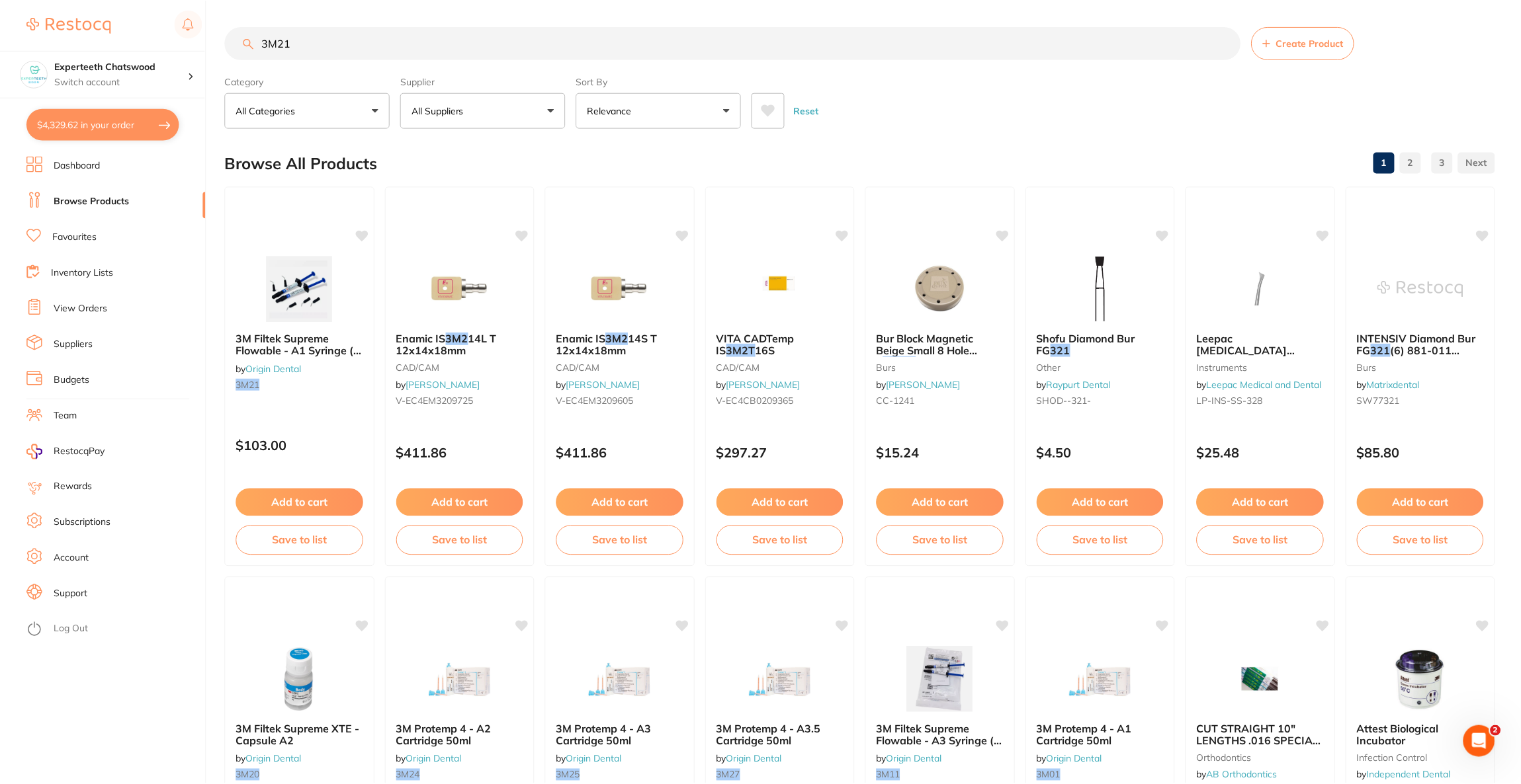
scroll to position [1, 0]
click at [109, 118] on button "$4,329.62 in your order" at bounding box center [103, 125] width 152 height 32
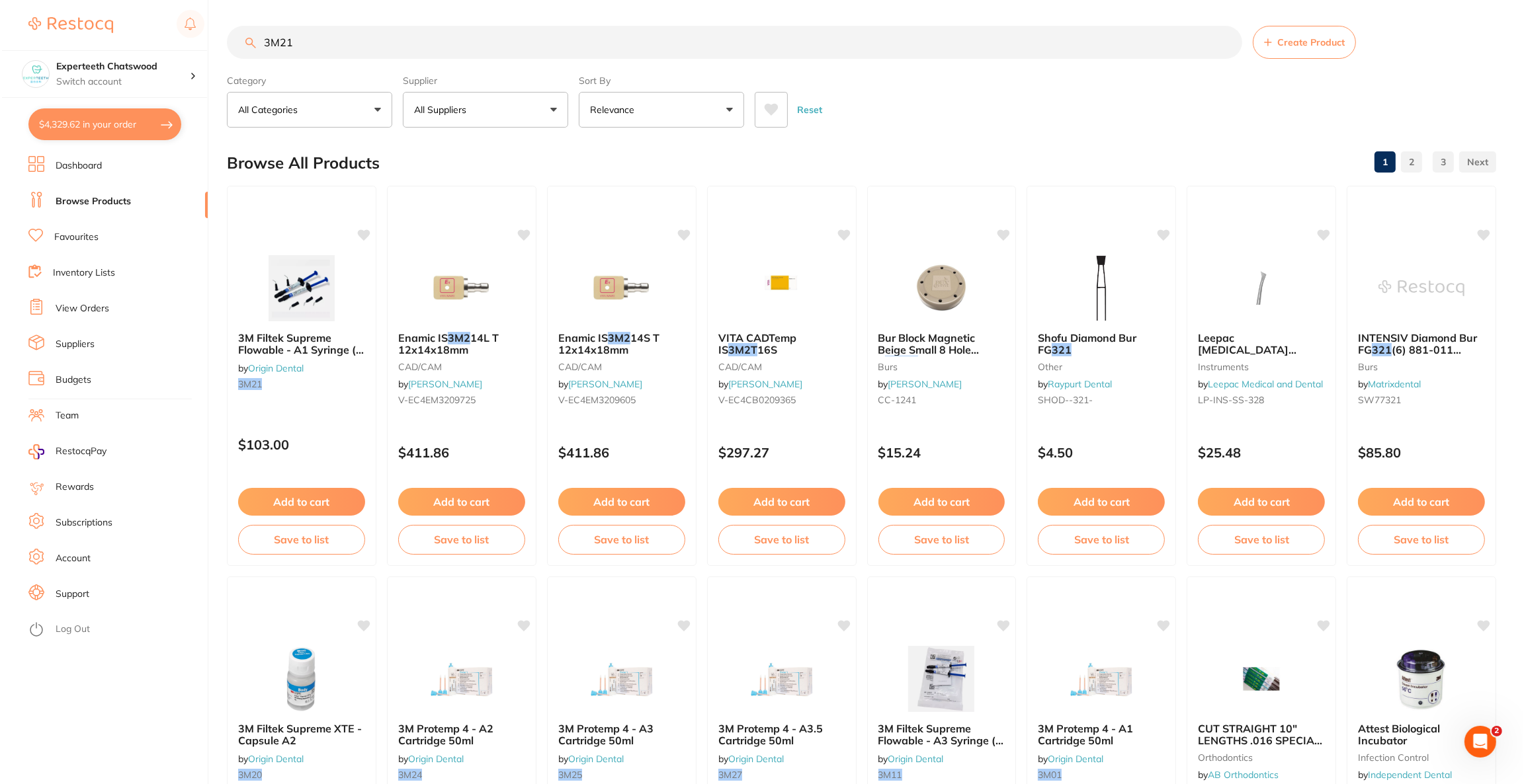
scroll to position [0, 0]
checkbox input "true"
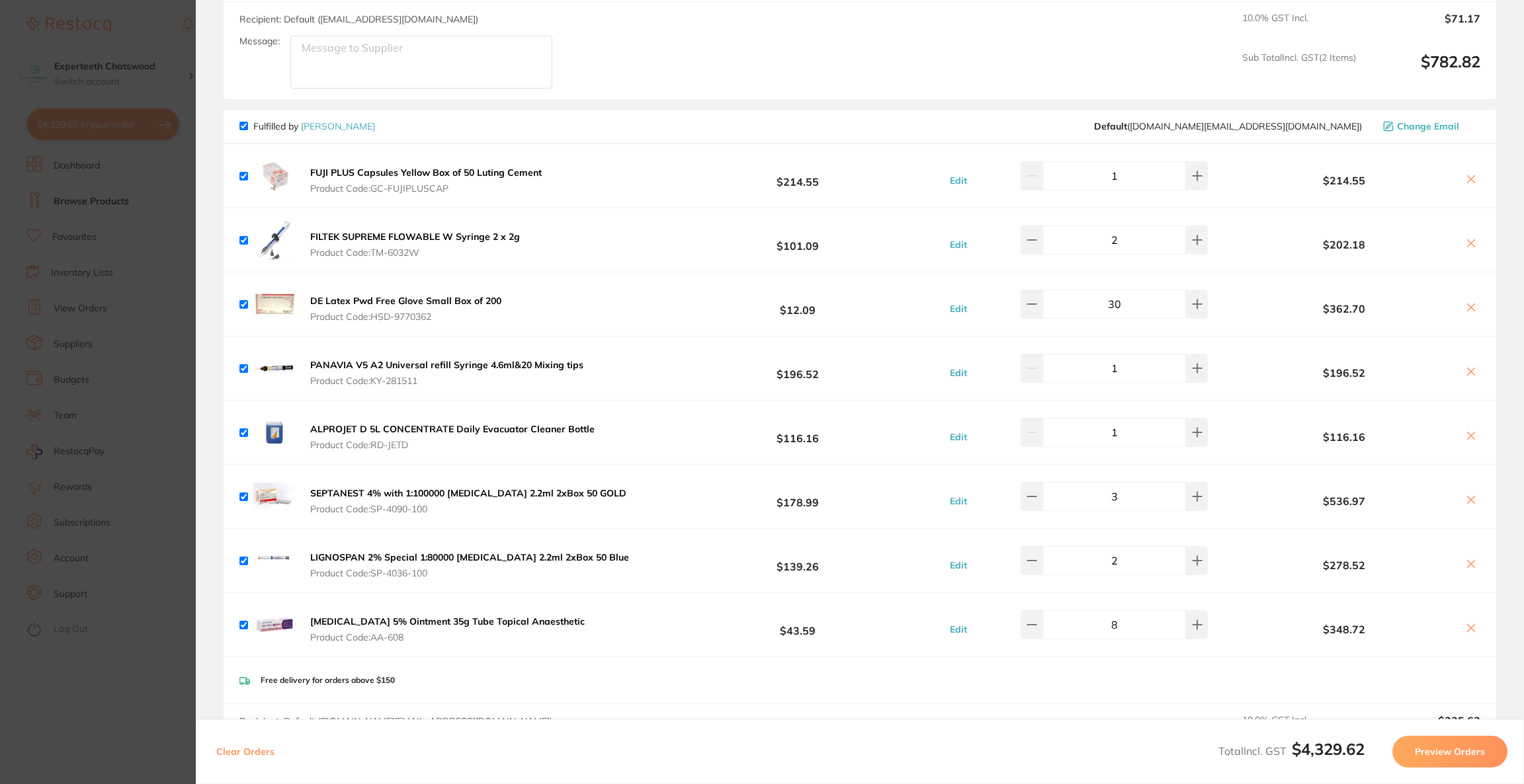
click at [1467, 178] on icon at bounding box center [1471, 179] width 11 height 11
checkbox input "false"
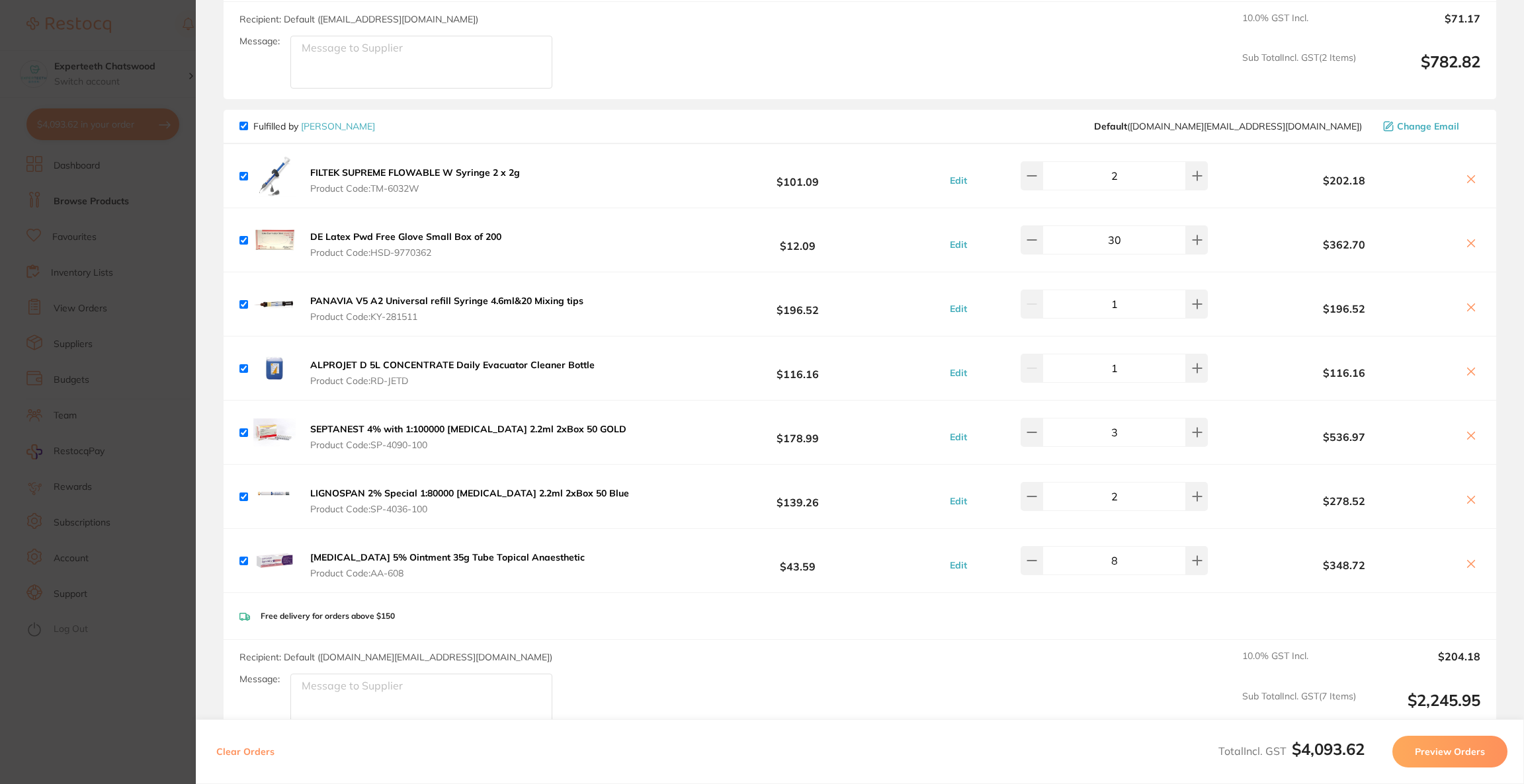
click at [137, 243] on section "Update RRP Set your pre negotiated price for this item. Item Agreed RRP (excl. …" at bounding box center [762, 392] width 1524 height 784
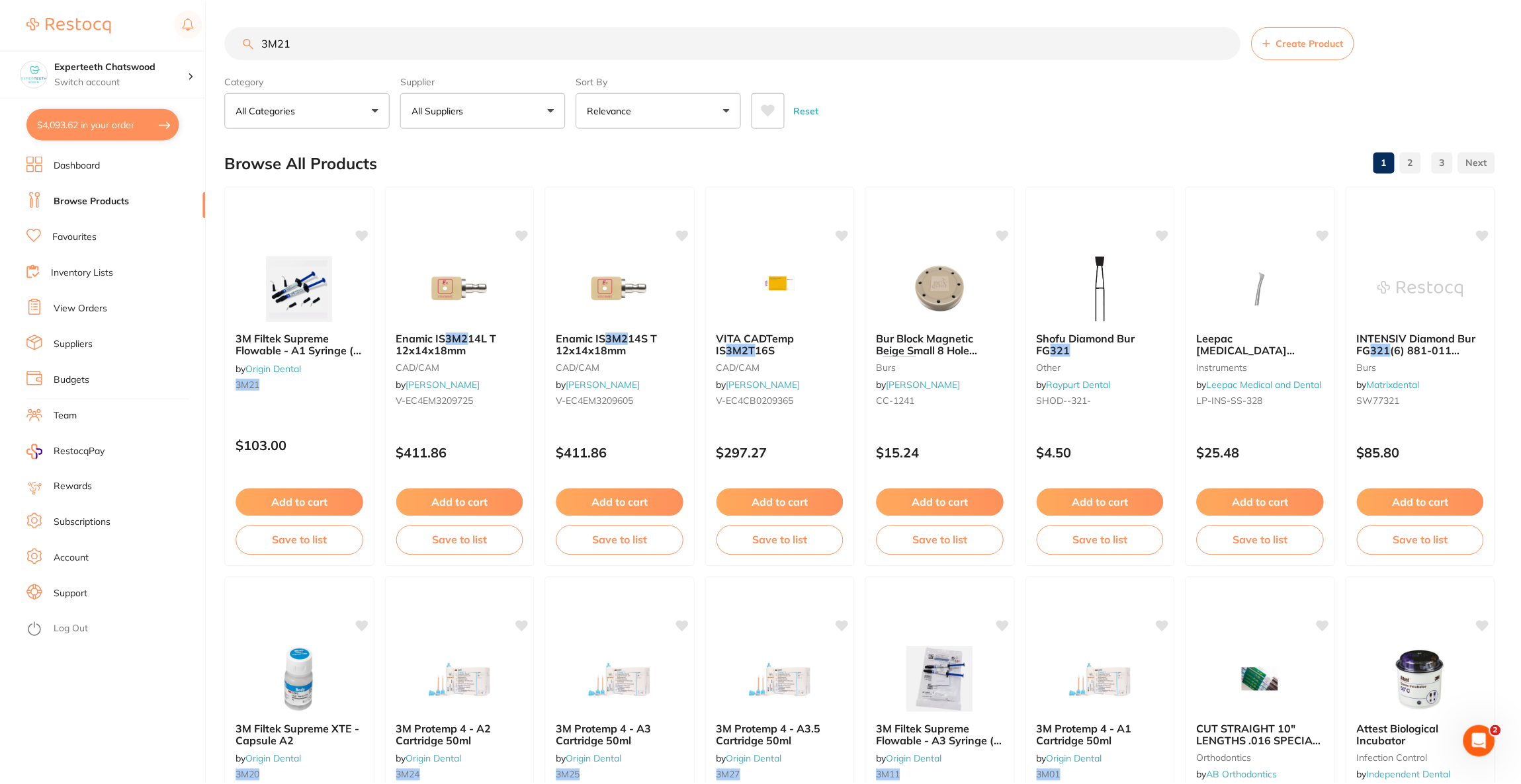
scroll to position [1, 0]
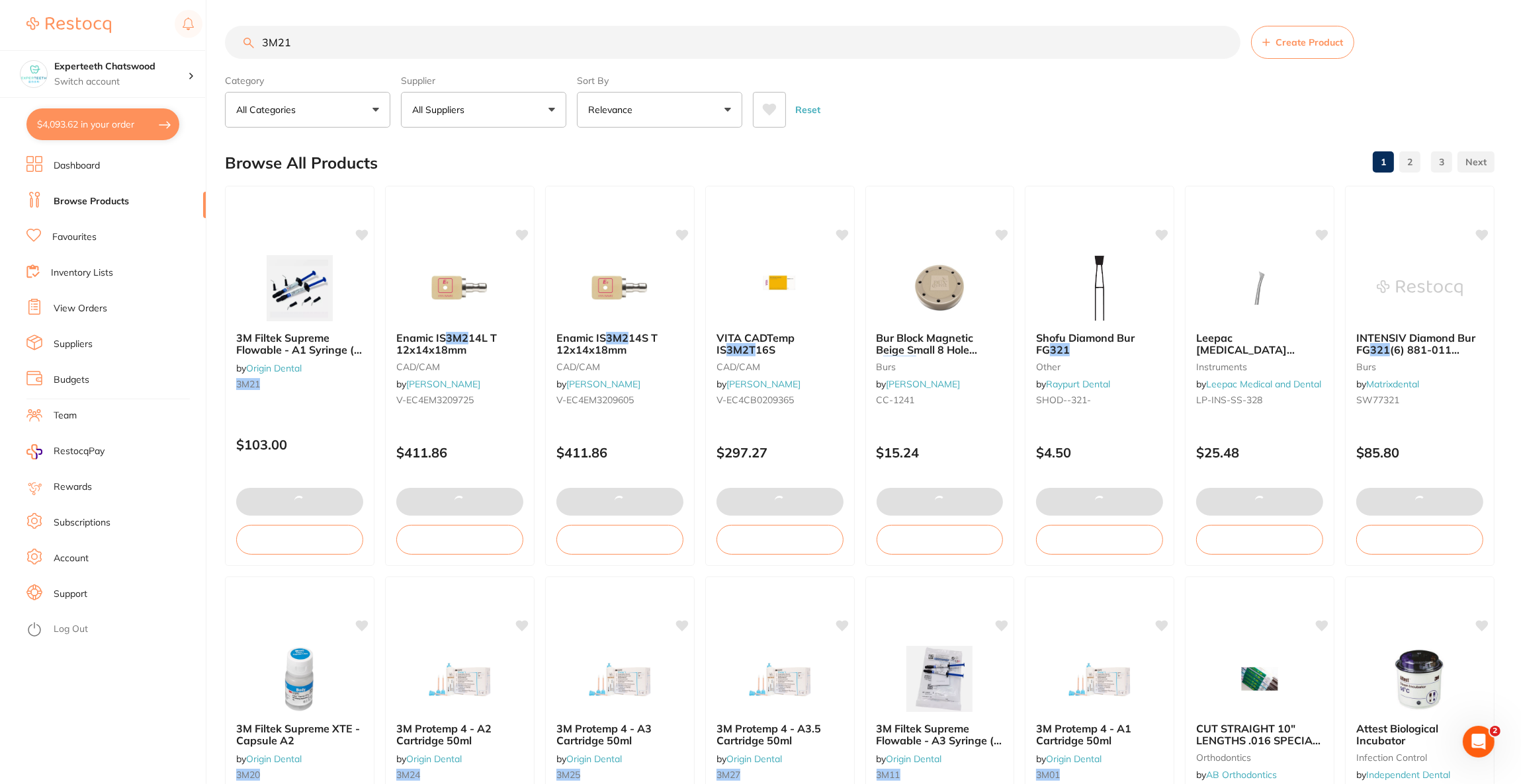
drag, startPoint x: 329, startPoint y: 48, endPoint x: 186, endPoint y: 42, distance: 143.1
click at [185, 43] on div "$4,093.62 Experteeth Chatswood Switch account Riaz Dental Surgery Experteeth De…" at bounding box center [760, 391] width 1521 height 784
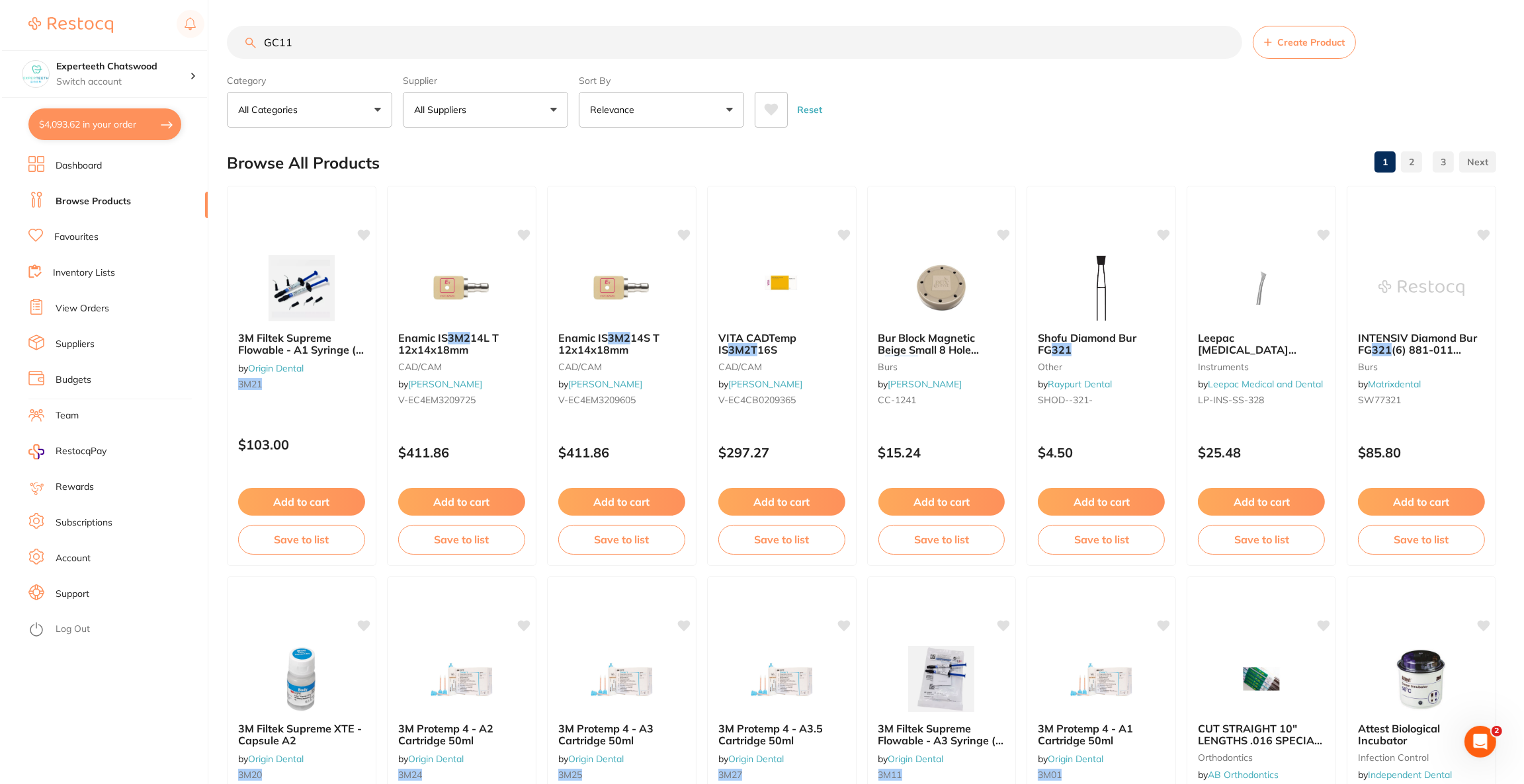
scroll to position [0, 0]
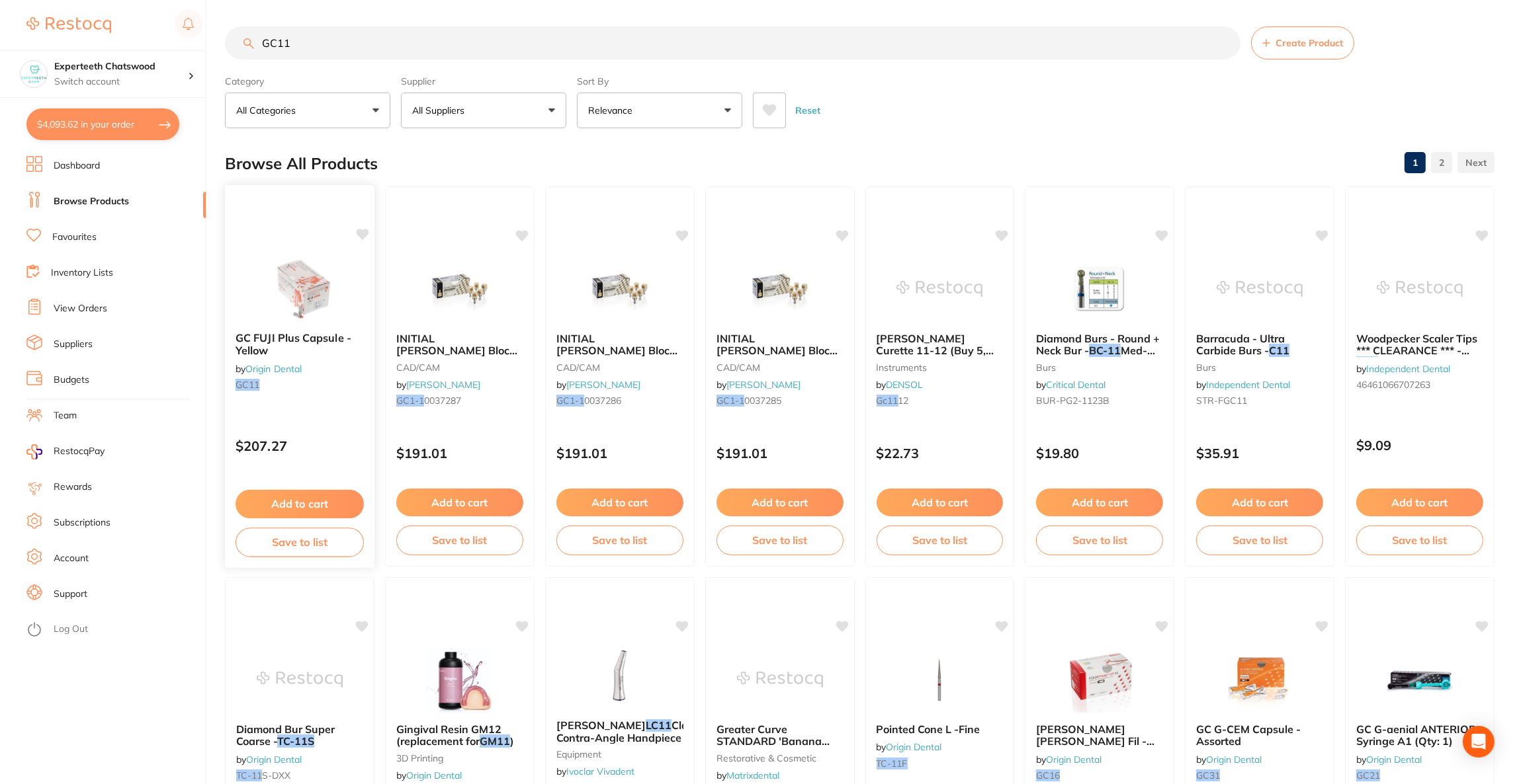
type input "GC11"
click at [296, 245] on div "GC FUJI Plus Capsule - Yellow by Origin Dental GC11 $207.27 Add to cart Save to…" at bounding box center [300, 376] width 151 height 384
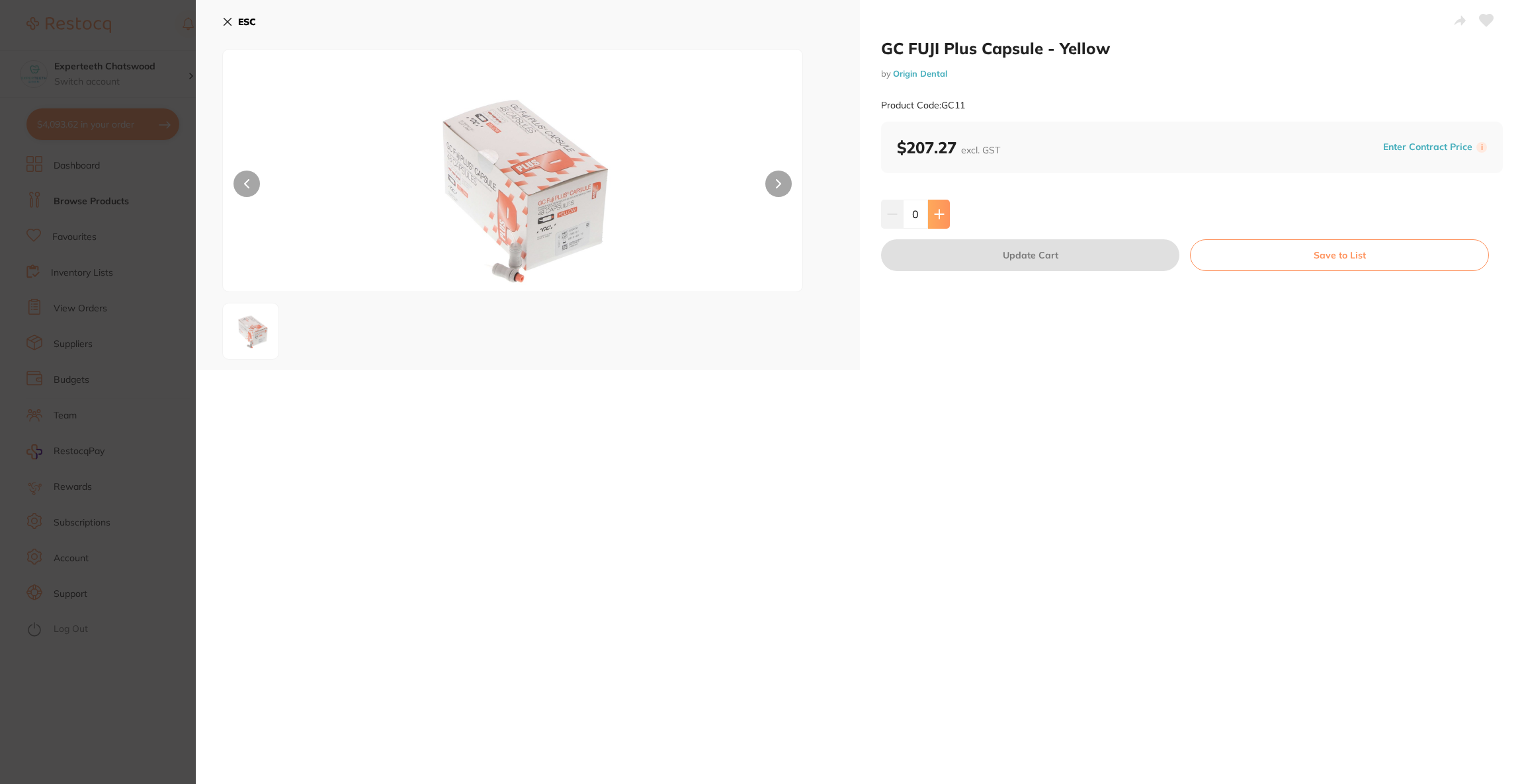
drag, startPoint x: 933, startPoint y: 216, endPoint x: 930, endPoint y: 228, distance: 12.4
click at [934, 217] on icon at bounding box center [939, 214] width 11 height 11
type input "1"
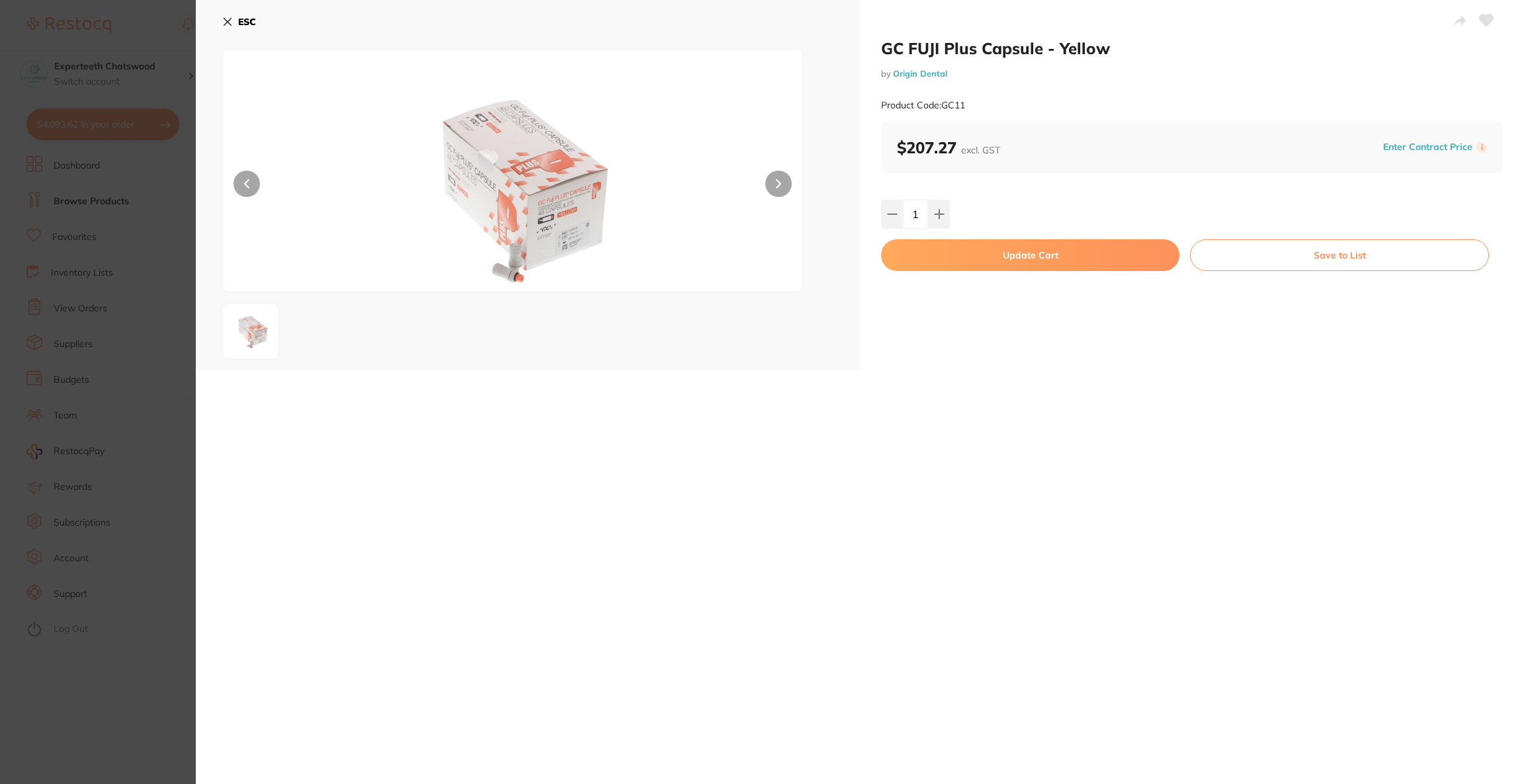
click at [928, 262] on button "Update Cart" at bounding box center [1030, 255] width 298 height 32
checkbox input "true"
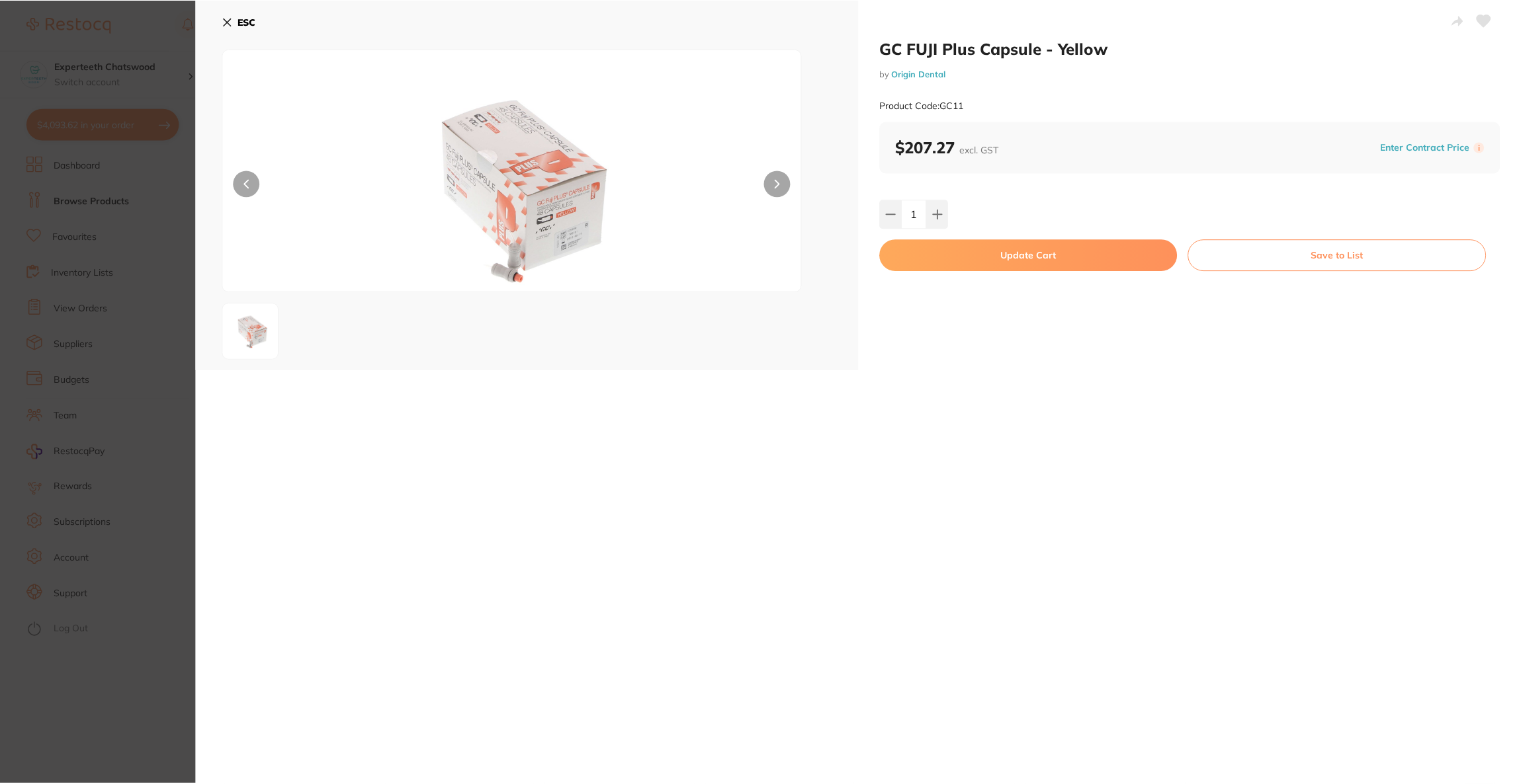
scroll to position [1, 0]
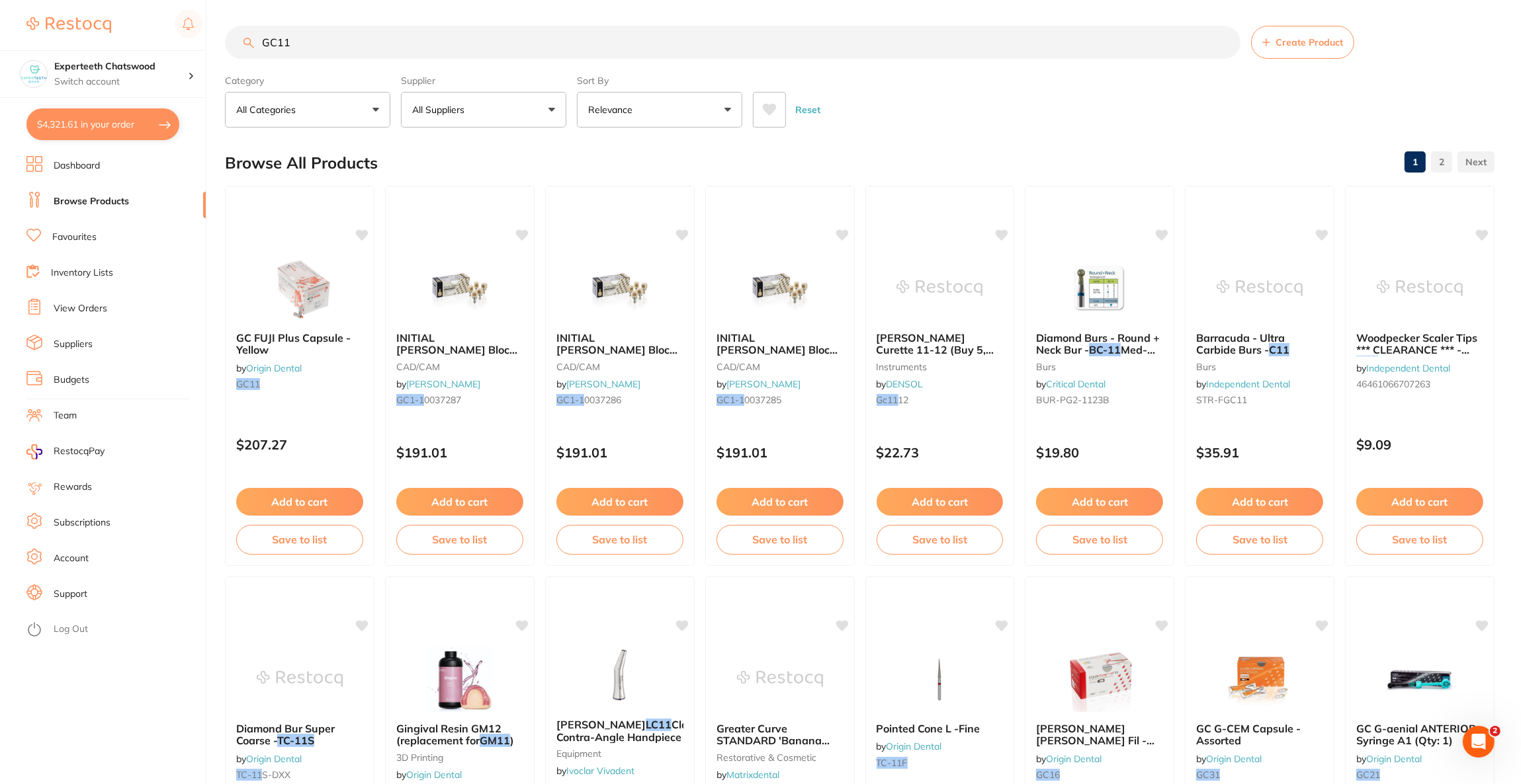
click at [71, 129] on button "$4,321.61 in your order" at bounding box center [103, 125] width 152 height 32
checkbox input "true"
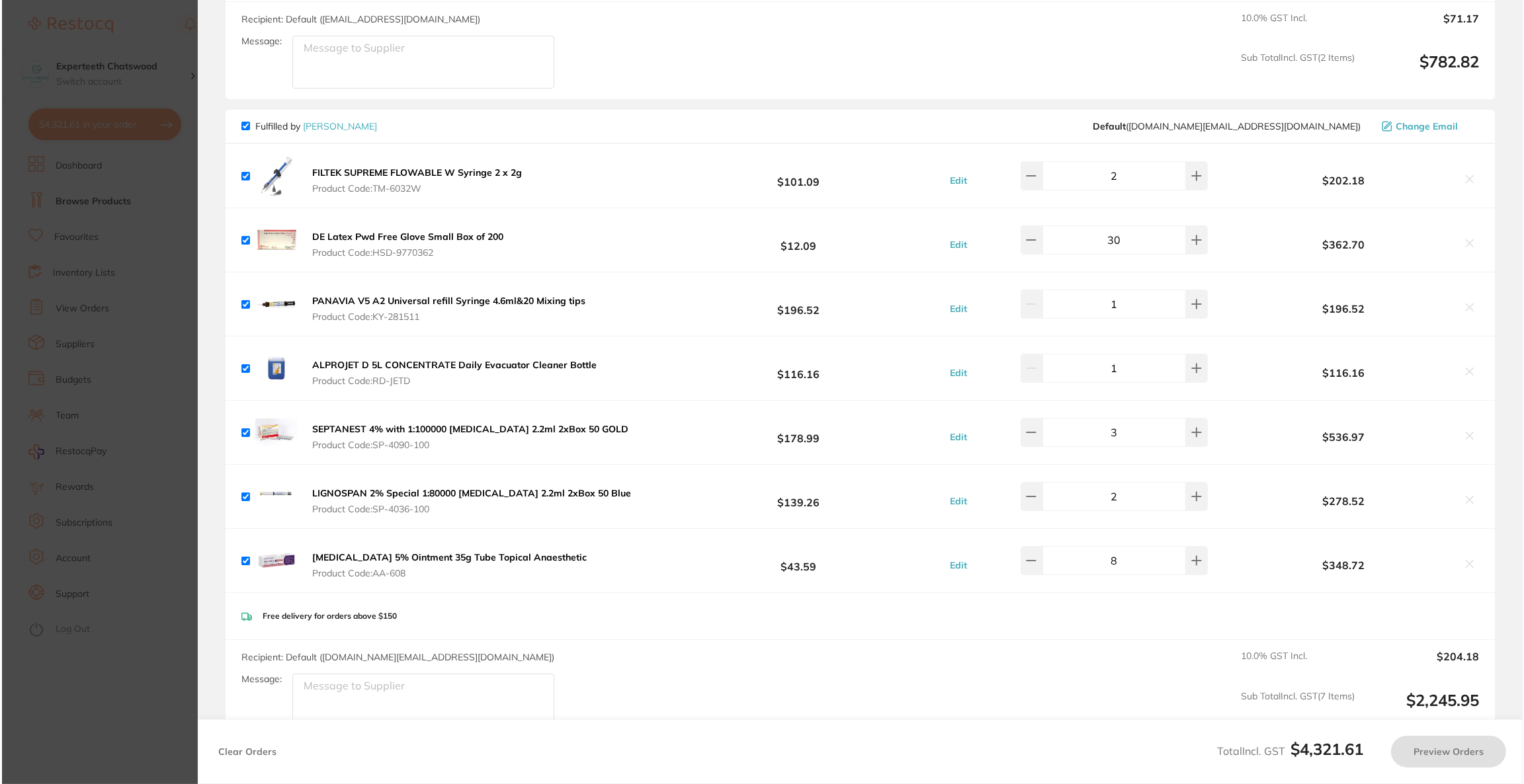
scroll to position [0, 0]
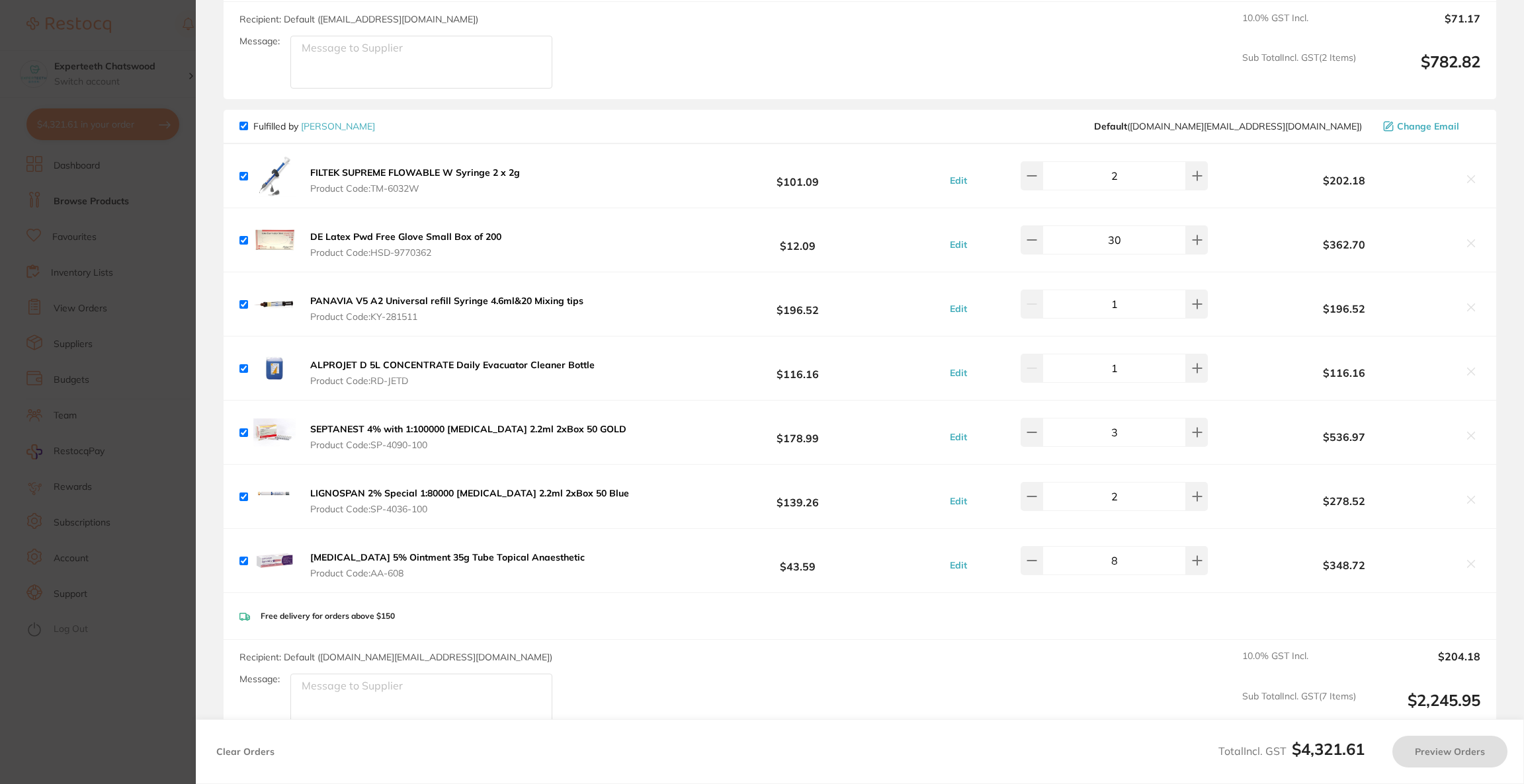
checkbox input "true"
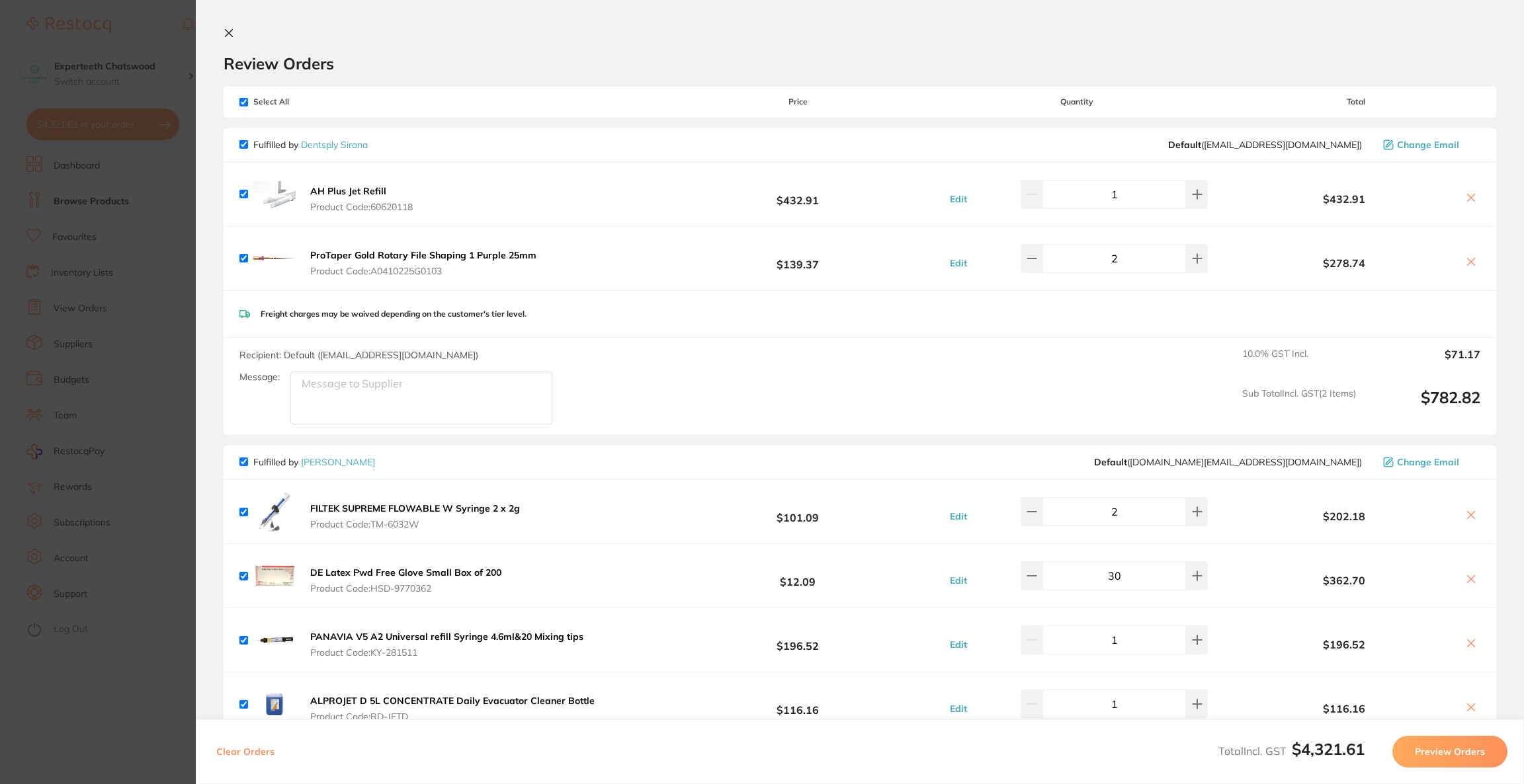
click at [115, 269] on section "Update RRP Set your pre negotiated price for this item. Item Agreed RRP (excl. …" at bounding box center [762, 392] width 1524 height 784
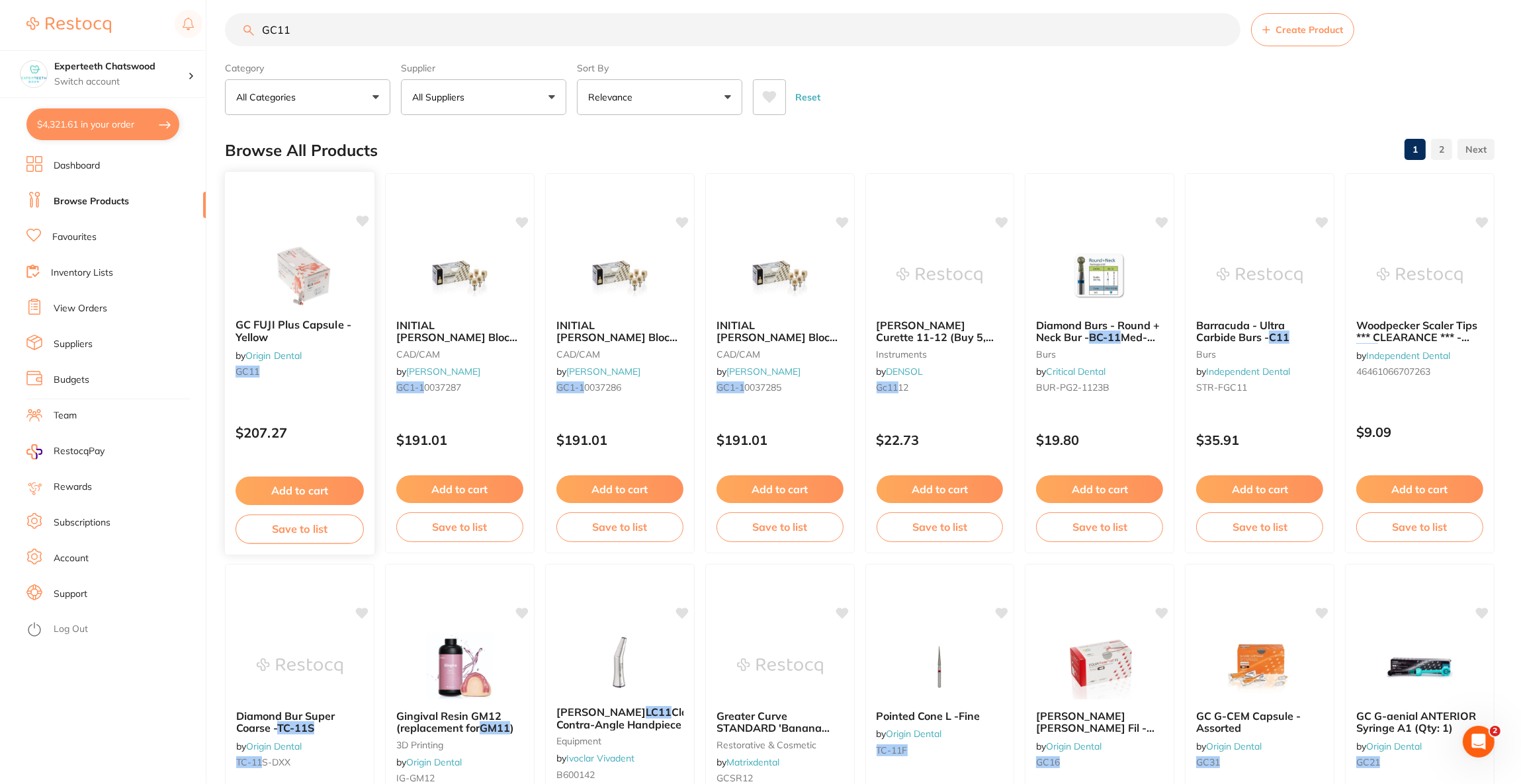
scroll to position [100, 0]
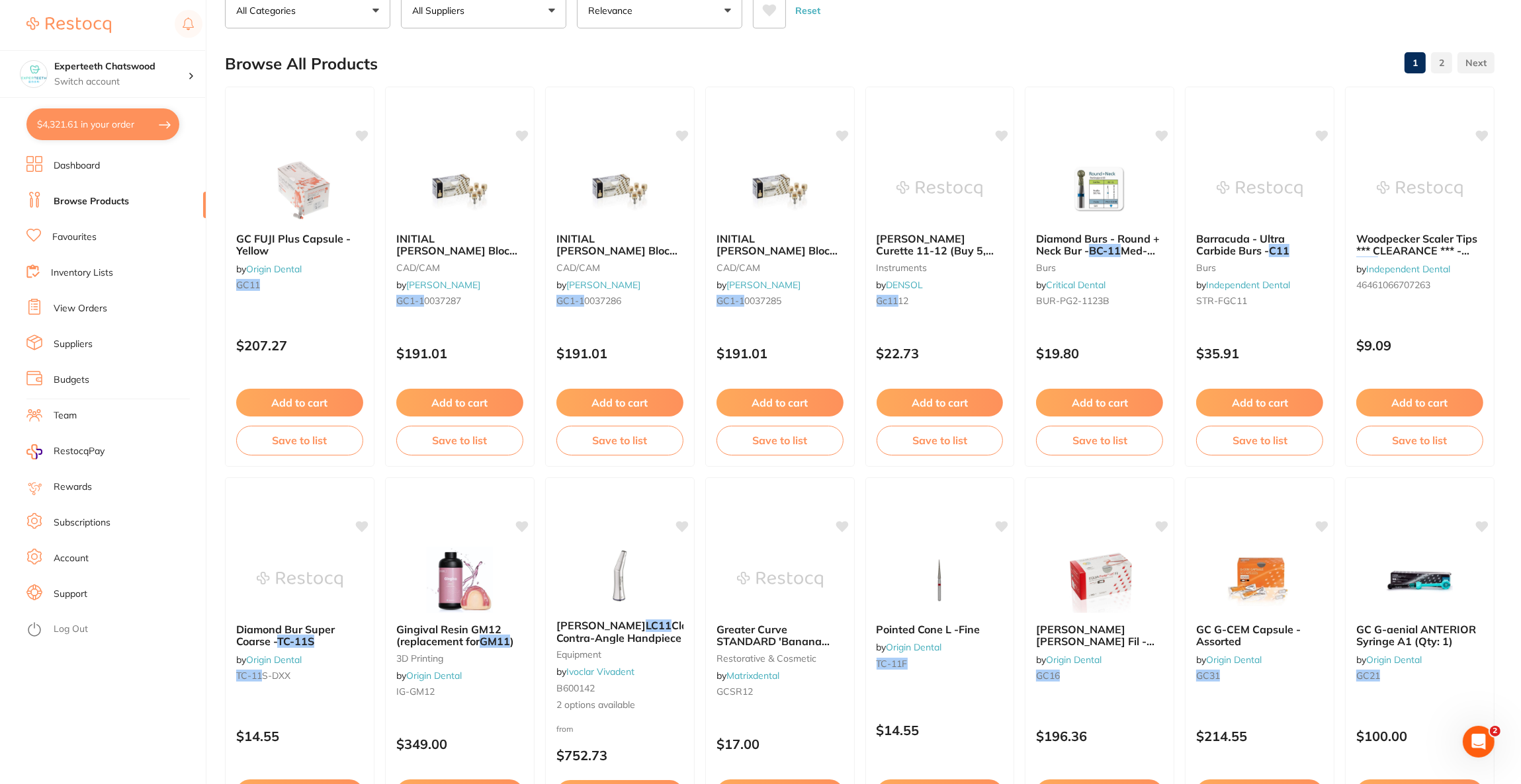
click at [142, 125] on button "$4,321.61 in your order" at bounding box center [103, 125] width 152 height 32
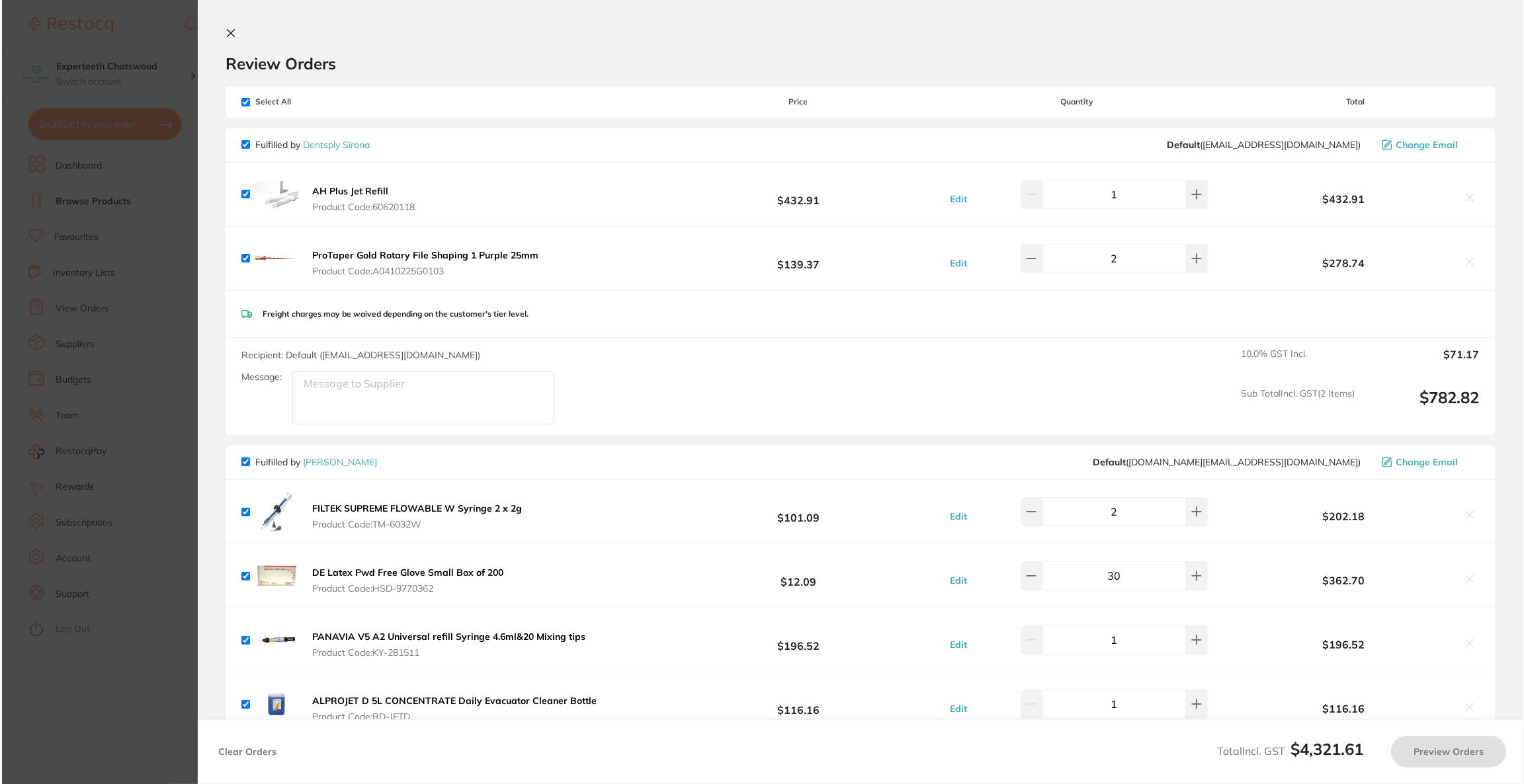
scroll to position [0, 0]
